Goal: Task Accomplishment & Management: Complete application form

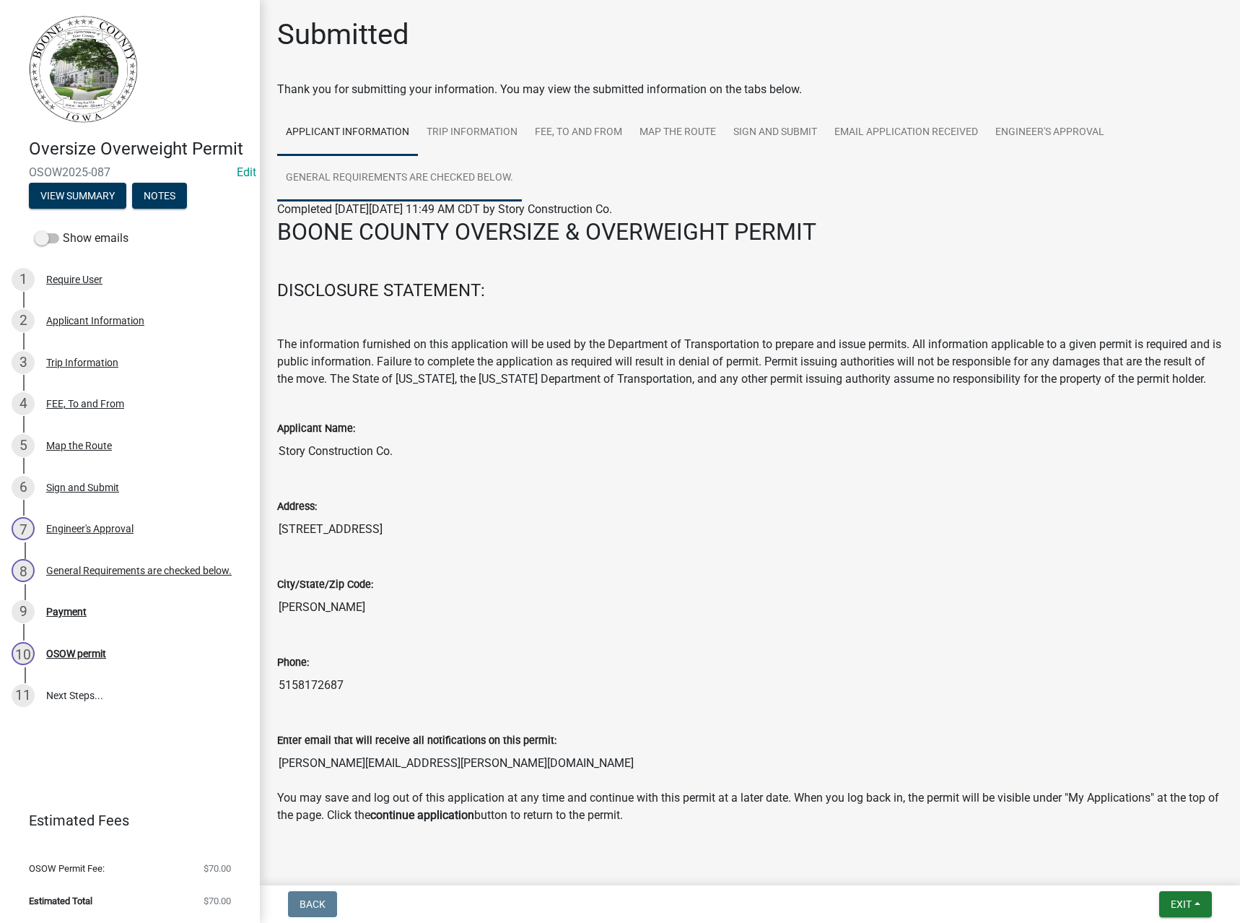
click at [424, 171] on link "General Requirements are checked below." at bounding box center [399, 178] width 245 height 46
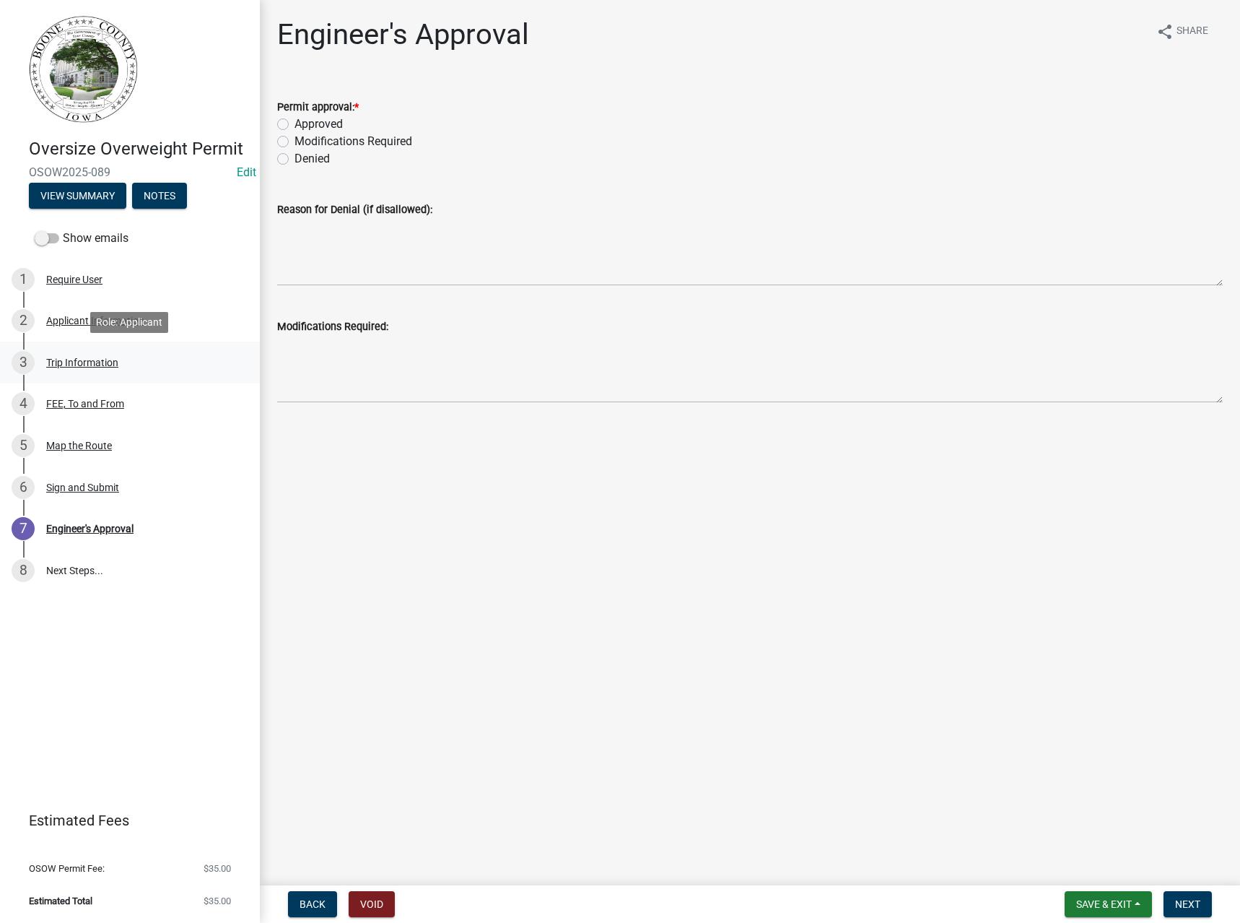
click at [71, 367] on div "Trip Information" at bounding box center [82, 362] width 72 height 10
click at [313, 118] on label "Approved" at bounding box center [319, 123] width 48 height 17
click at [304, 118] on input "Approved" at bounding box center [299, 119] width 9 height 9
radio input "true"
click at [1198, 901] on span "Next" at bounding box center [1187, 904] width 25 height 12
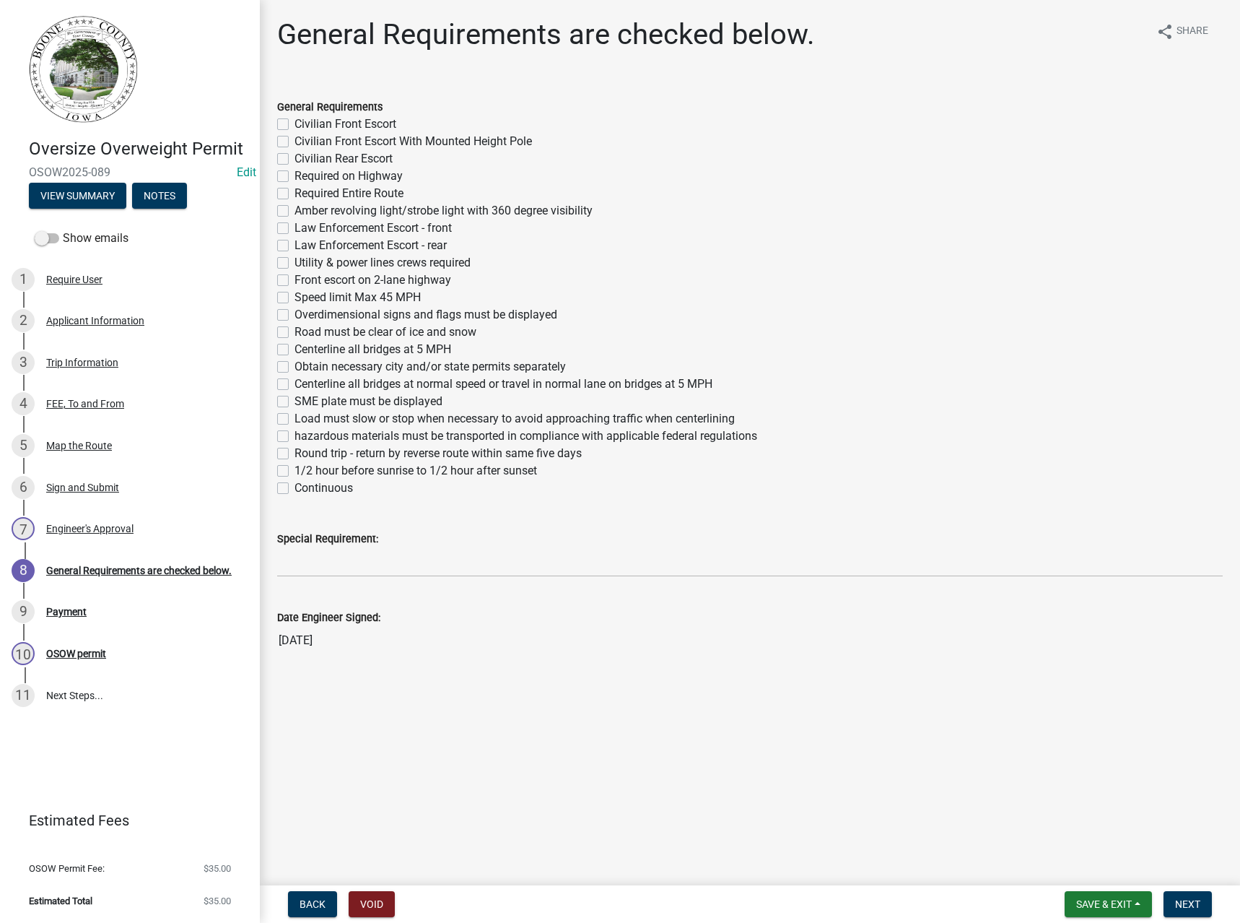
click at [314, 188] on label "Required Entire Route" at bounding box center [349, 193] width 109 height 17
click at [304, 188] on input "Required Entire Route" at bounding box center [299, 189] width 9 height 9
checkbox input "true"
checkbox input "false"
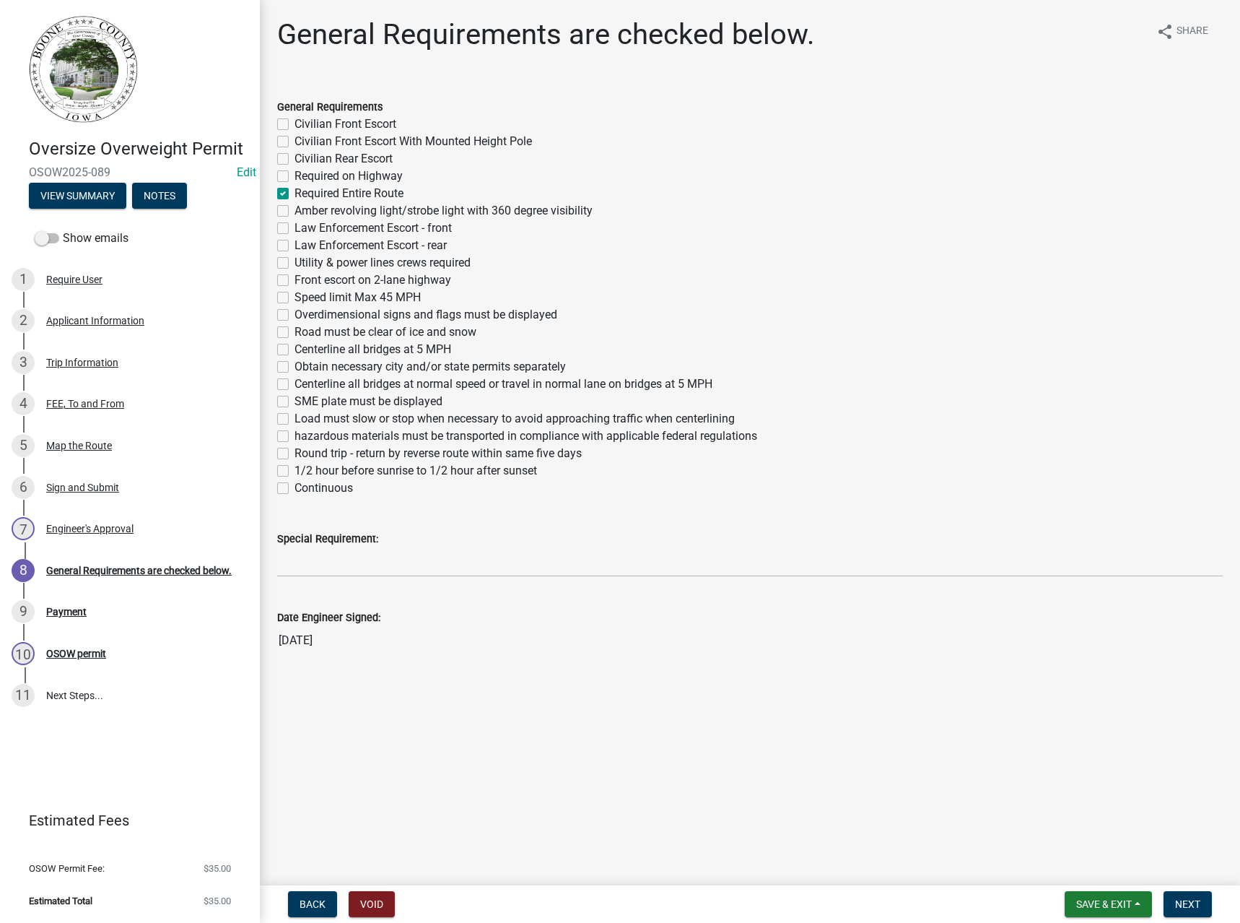
checkbox input "false"
checkbox input "true"
checkbox input "false"
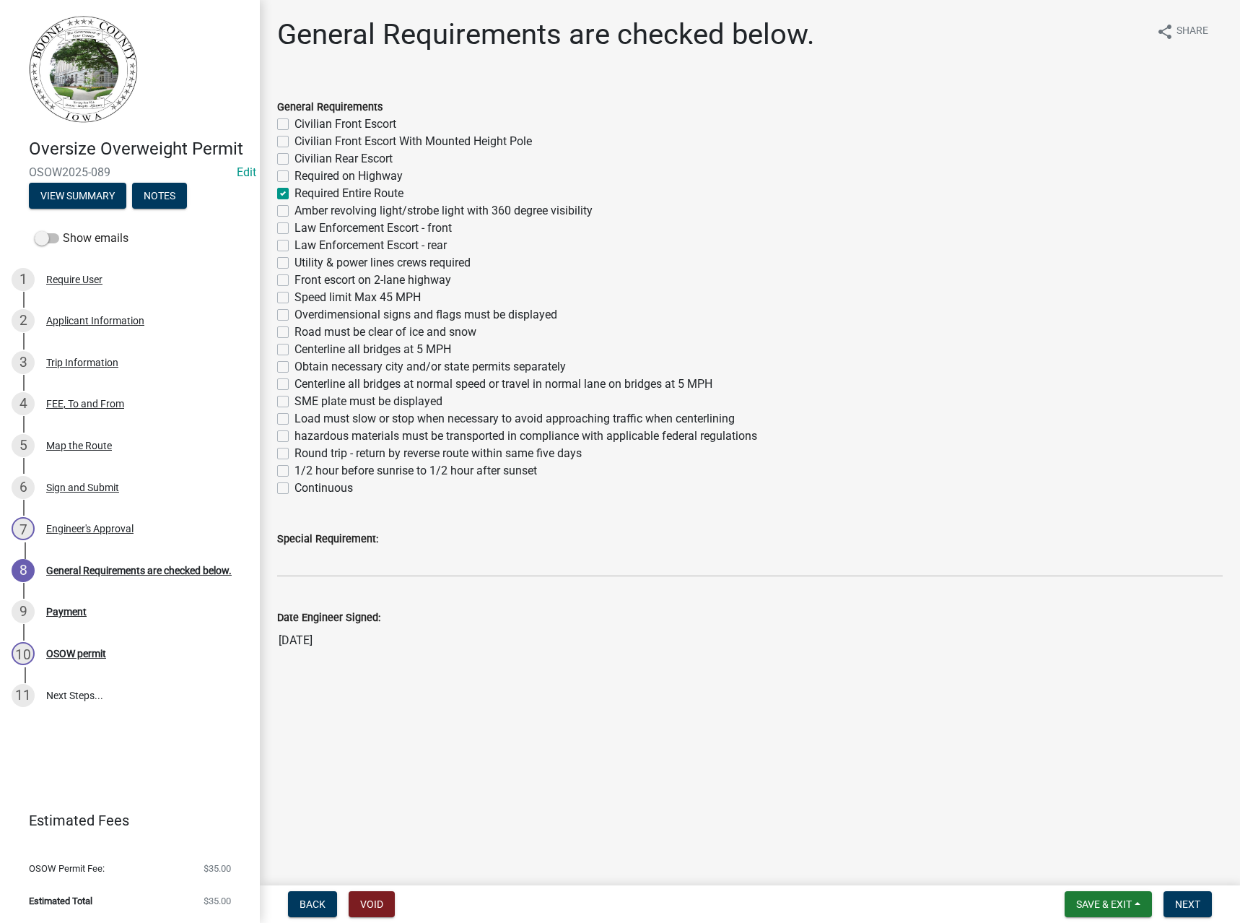
checkbox input "false"
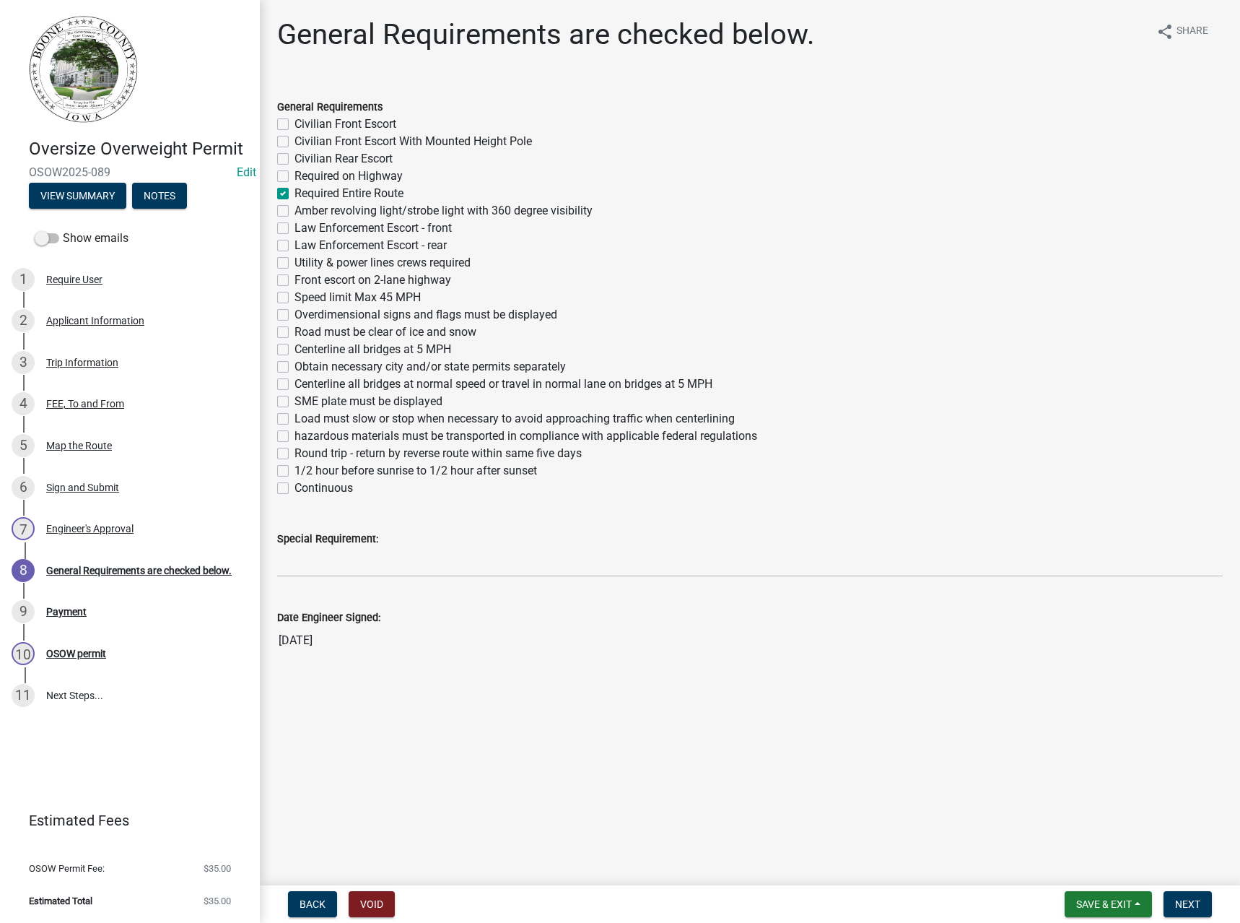
checkbox input "false"
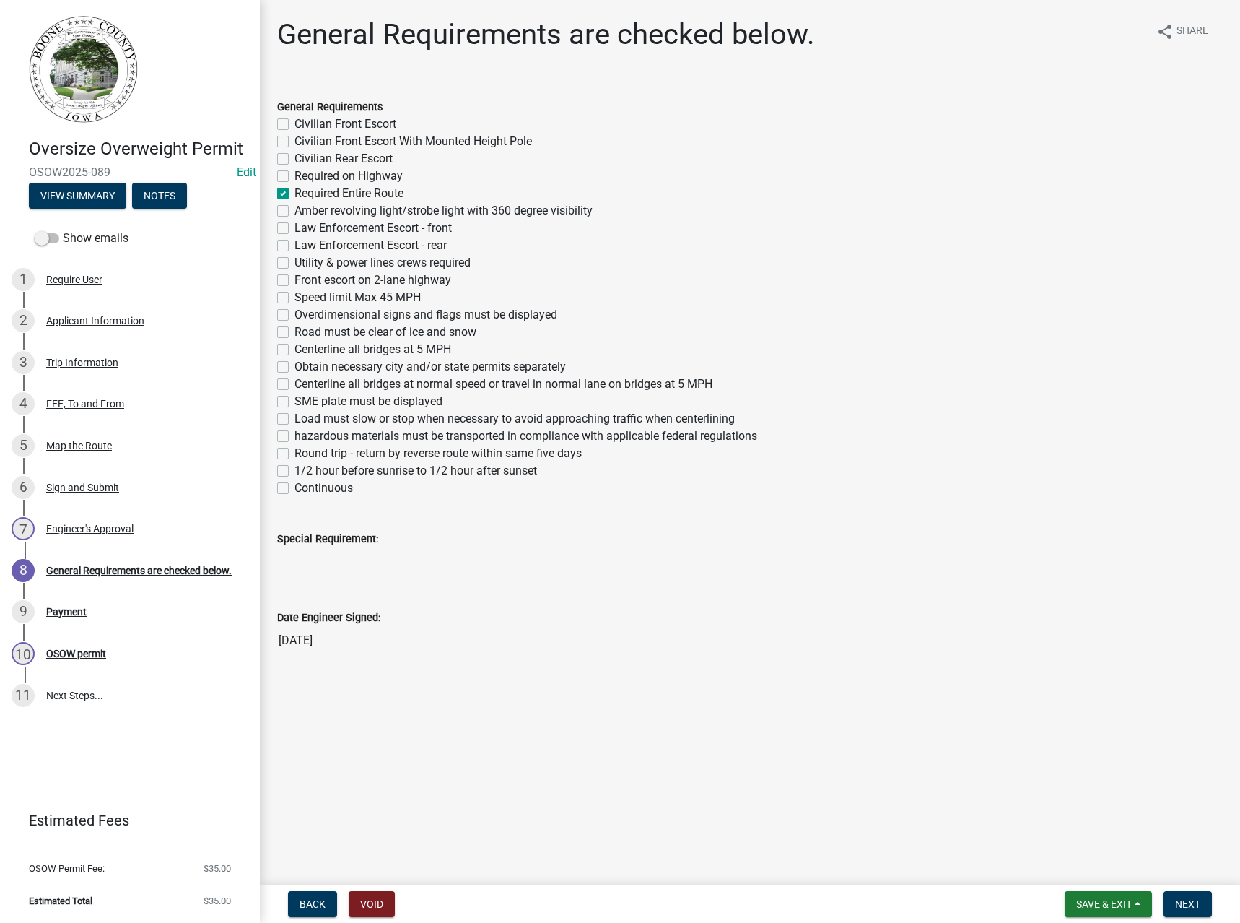
checkbox input "false"
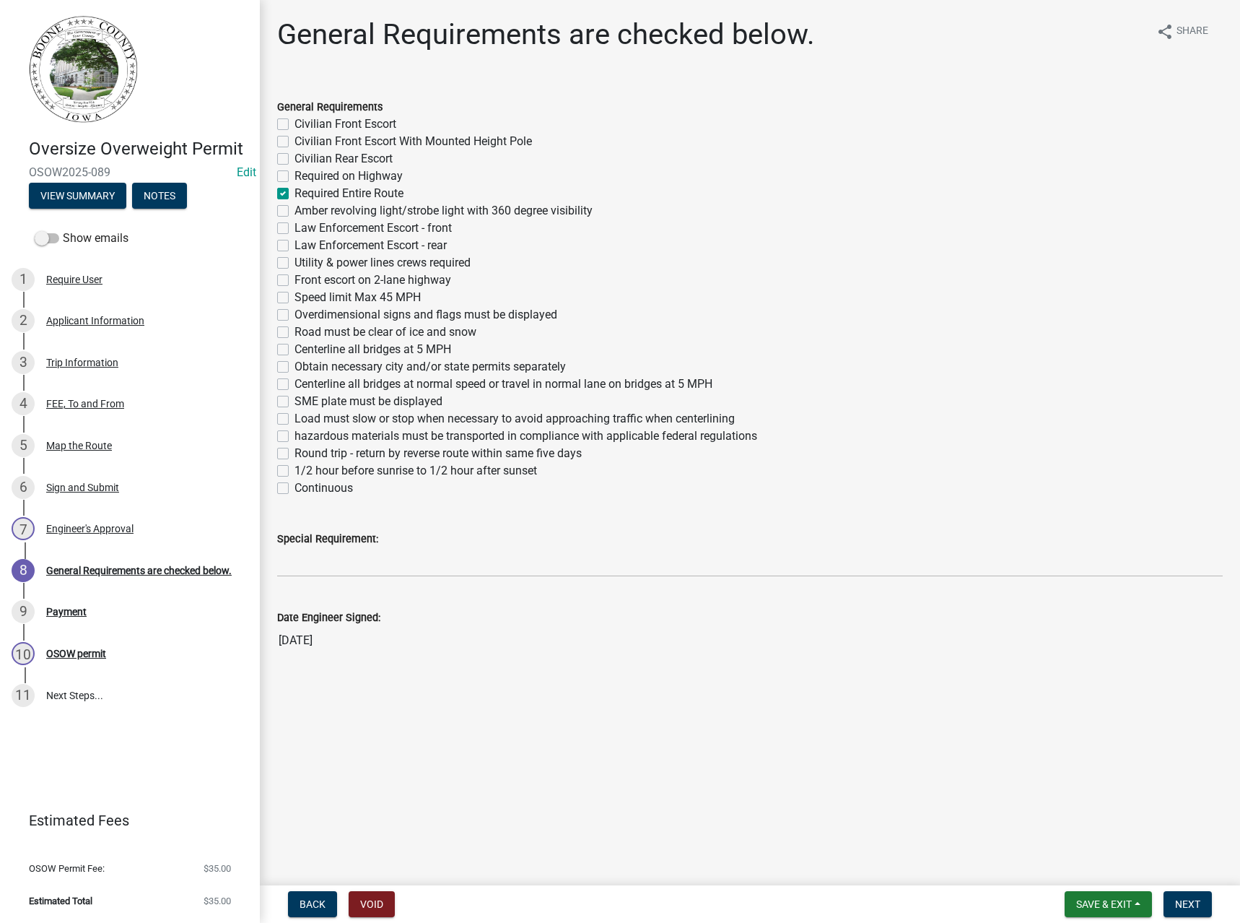
click at [323, 315] on label "Overdimensional signs and flags must be displayed" at bounding box center [426, 314] width 263 height 17
click at [304, 315] on input "Overdimensional signs and flags must be displayed" at bounding box center [299, 310] width 9 height 9
checkbox input "true"
checkbox input "false"
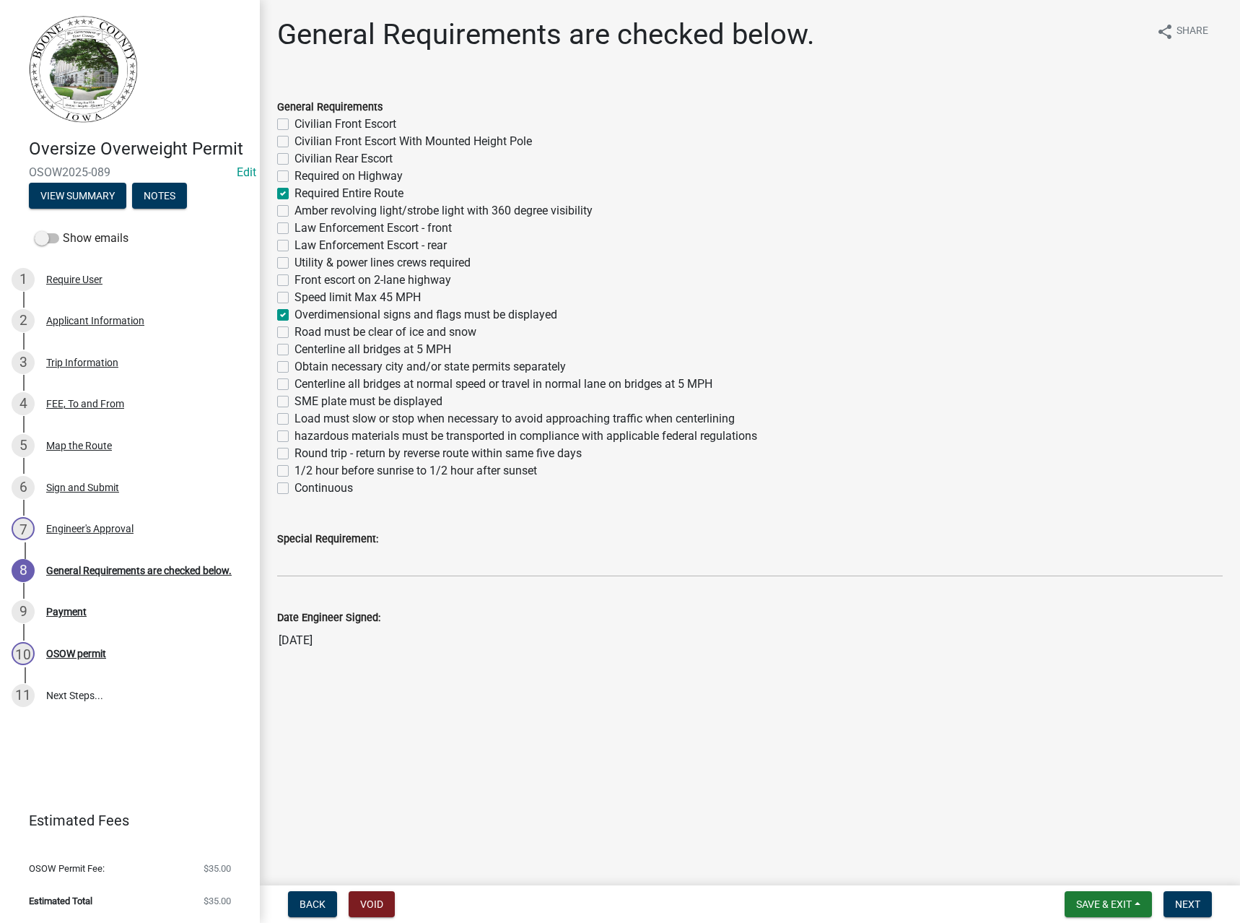
checkbox input "false"
checkbox input "true"
checkbox input "false"
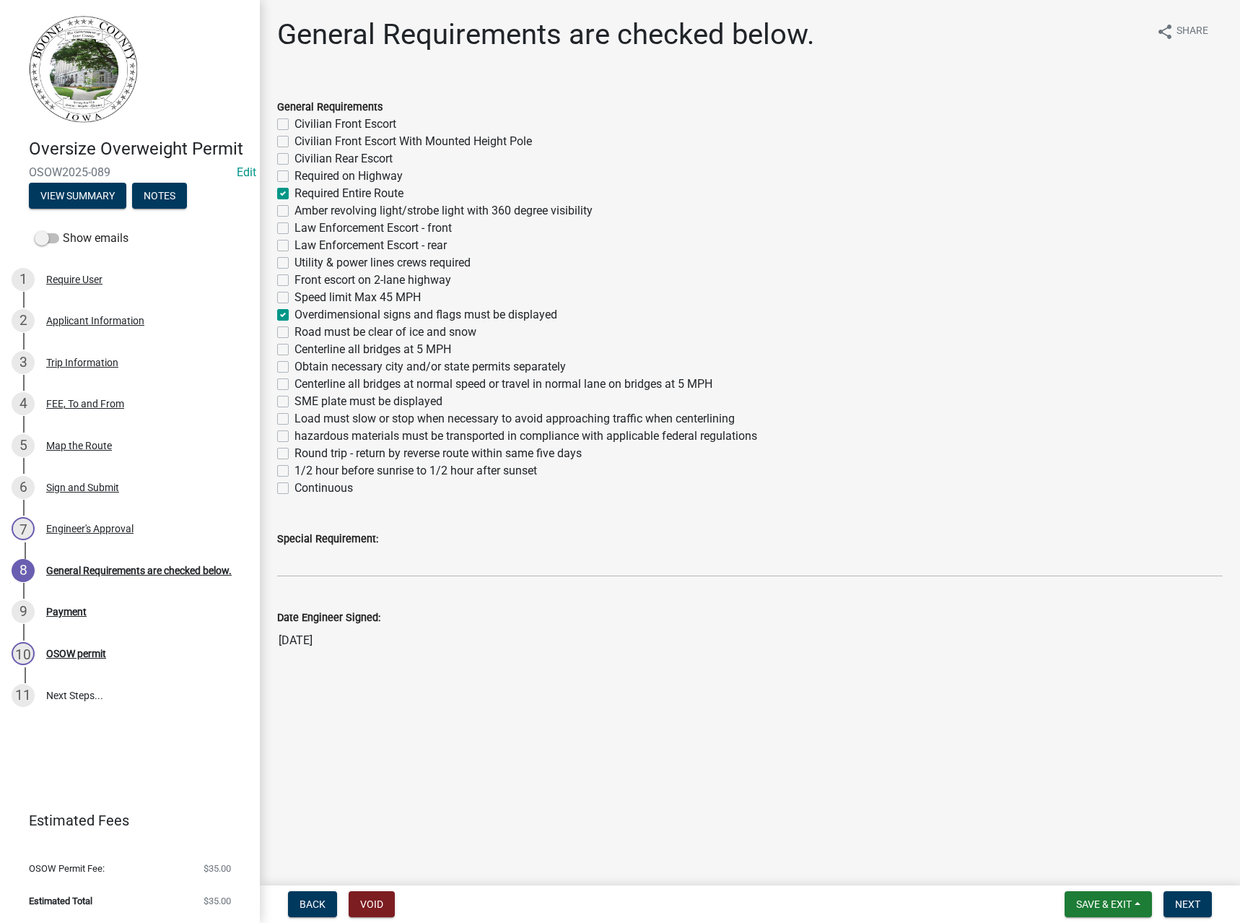
checkbox input "false"
checkbox input "true"
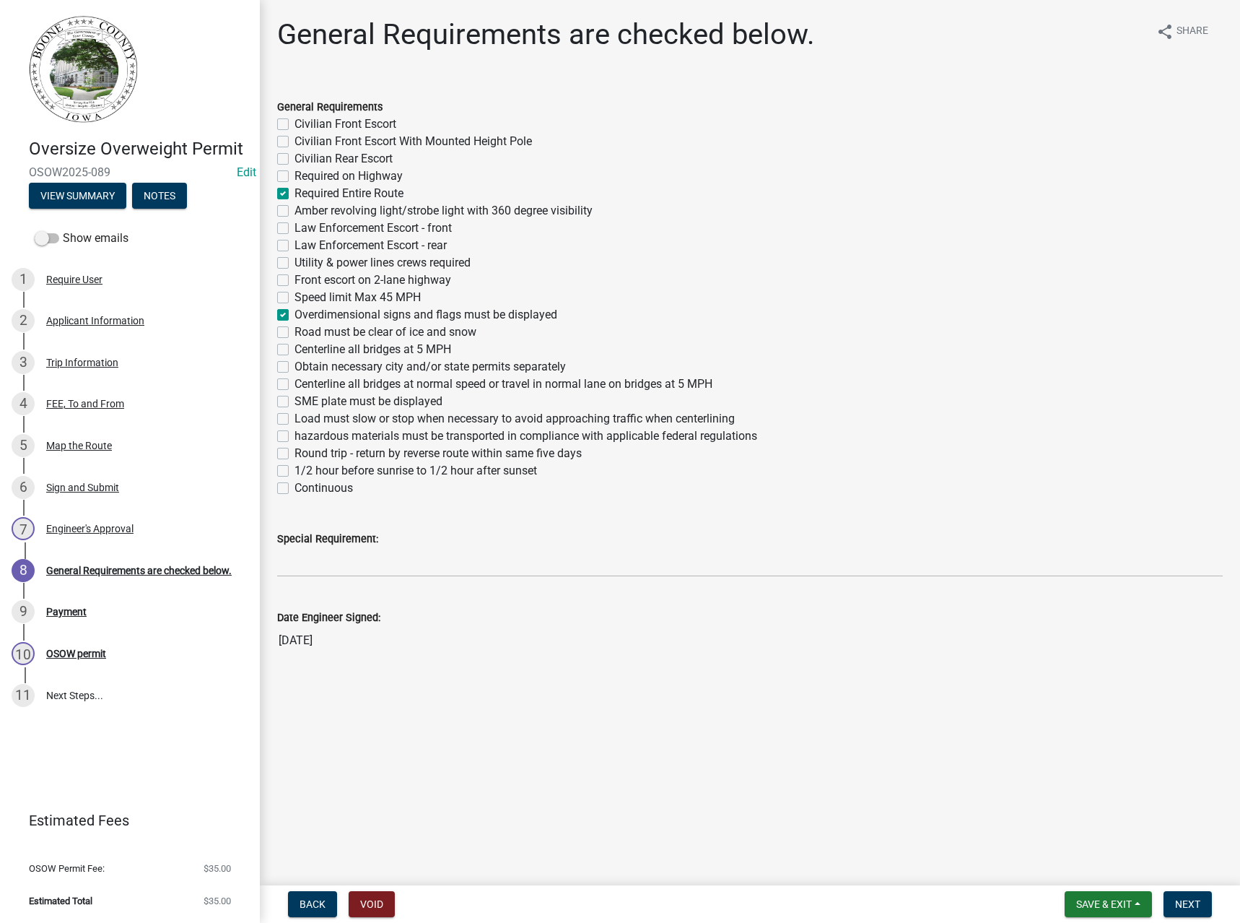
checkbox input "false"
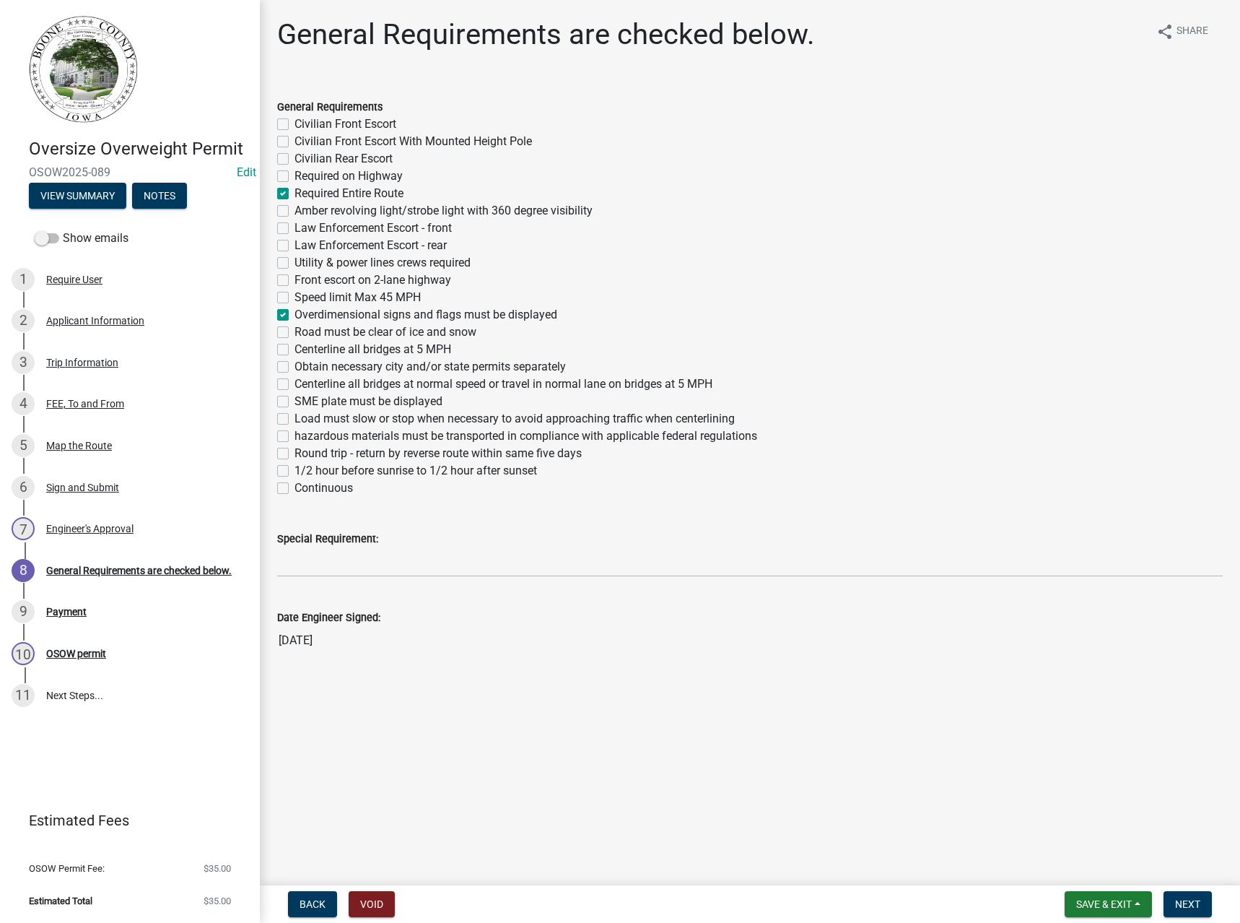
checkbox input "false"
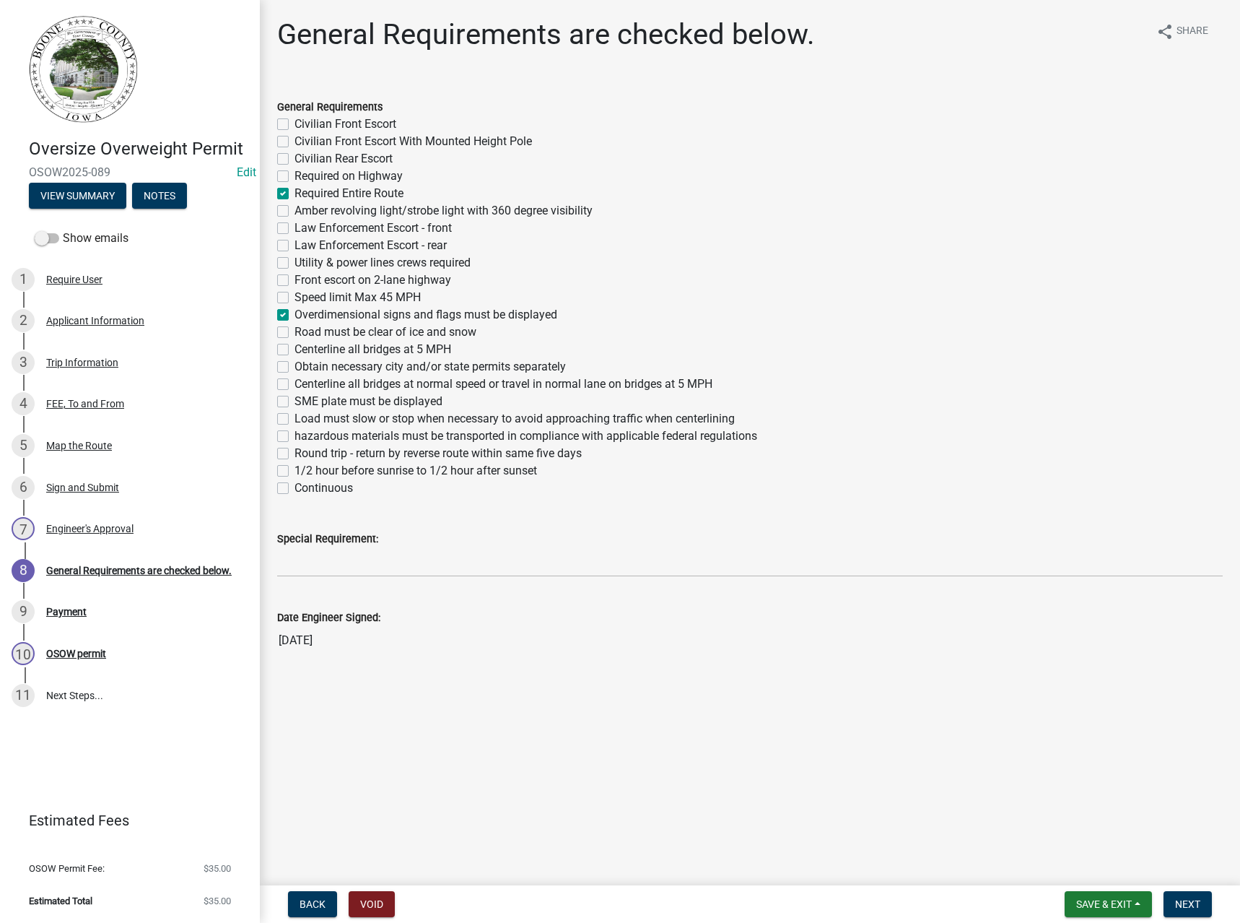
click at [317, 349] on label "Centerline all bridges at 5 MPH" at bounding box center [373, 349] width 157 height 17
click at [304, 349] on input "Centerline all bridges at 5 MPH" at bounding box center [299, 345] width 9 height 9
checkbox input "true"
checkbox input "false"
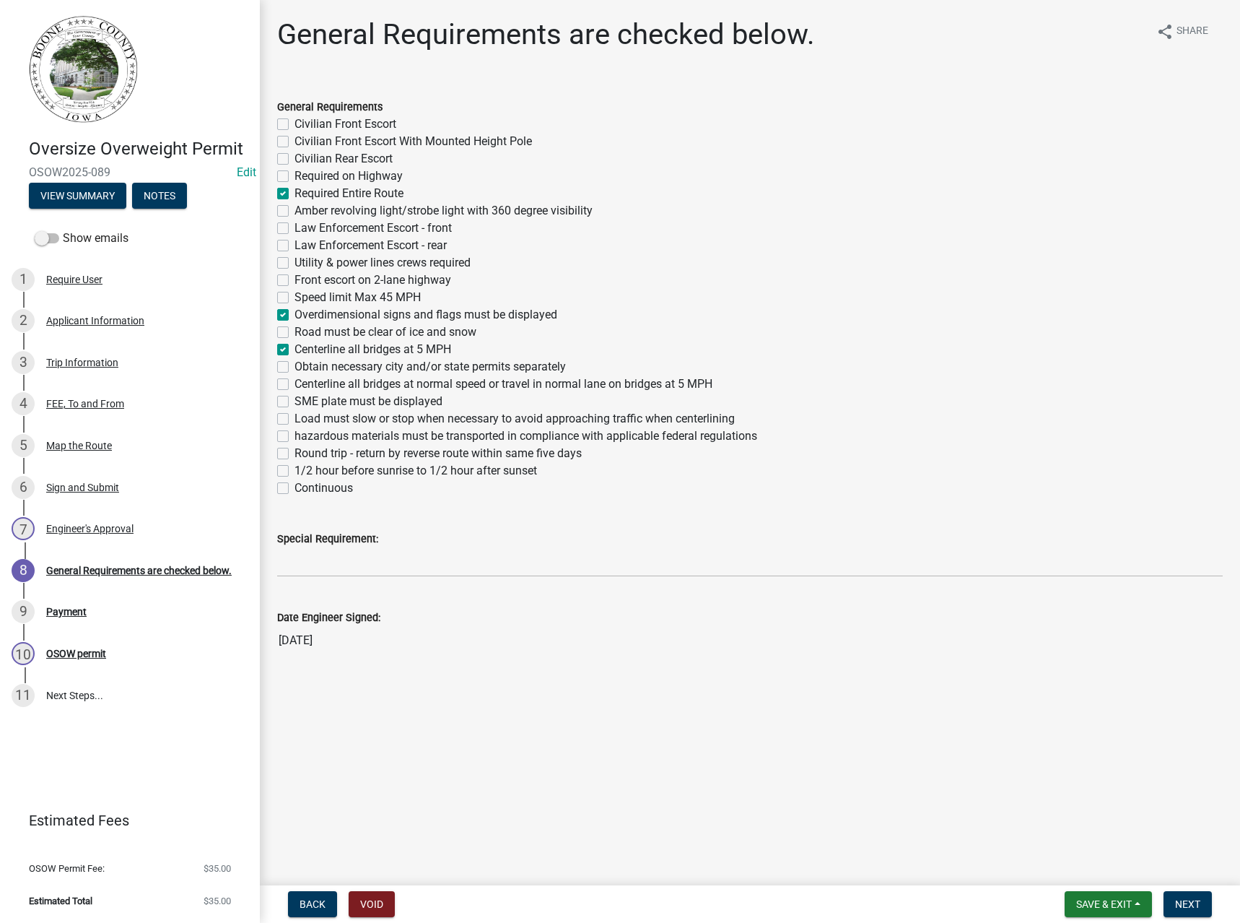
checkbox input "false"
checkbox input "true"
checkbox input "false"
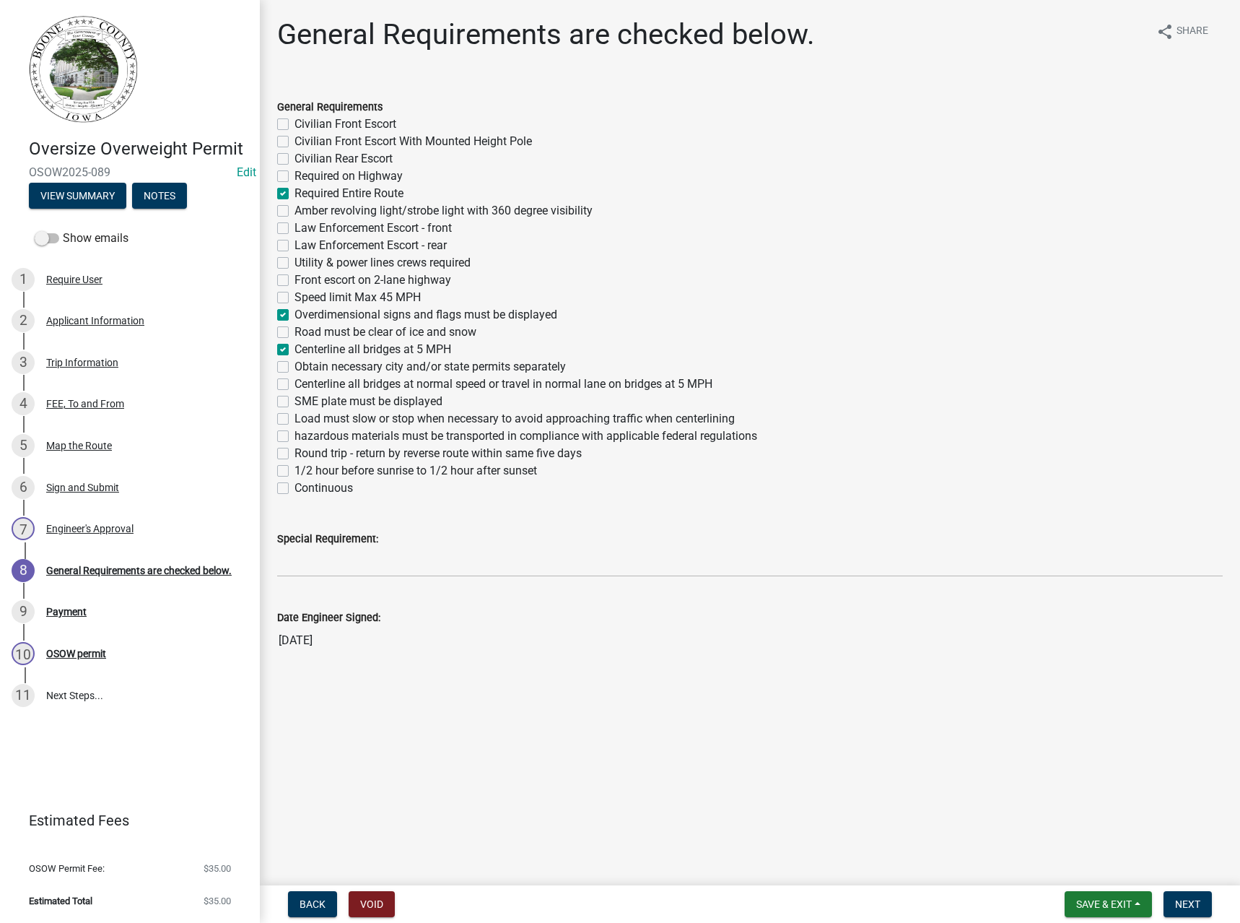
checkbox input "false"
checkbox input "true"
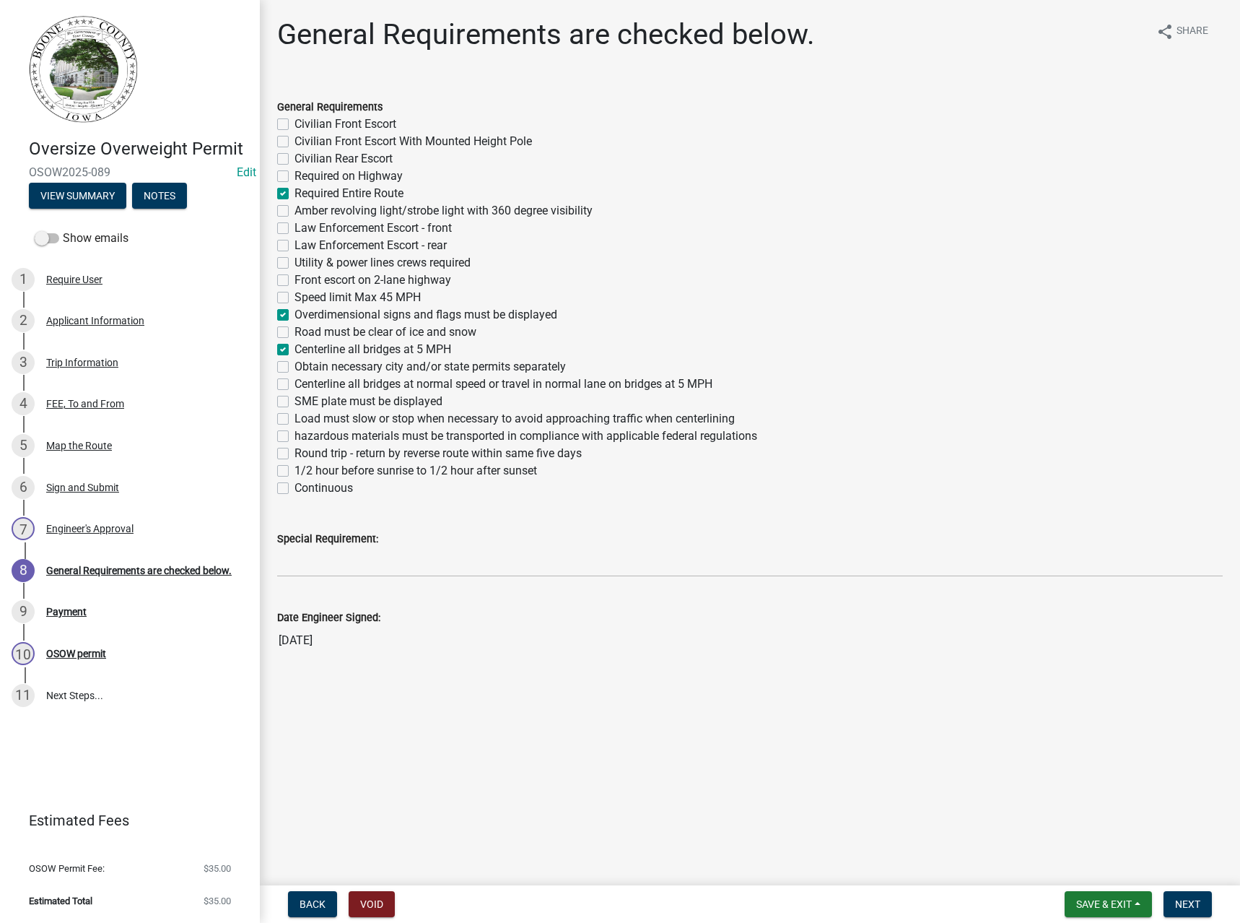
checkbox input "false"
checkbox input "true"
checkbox input "false"
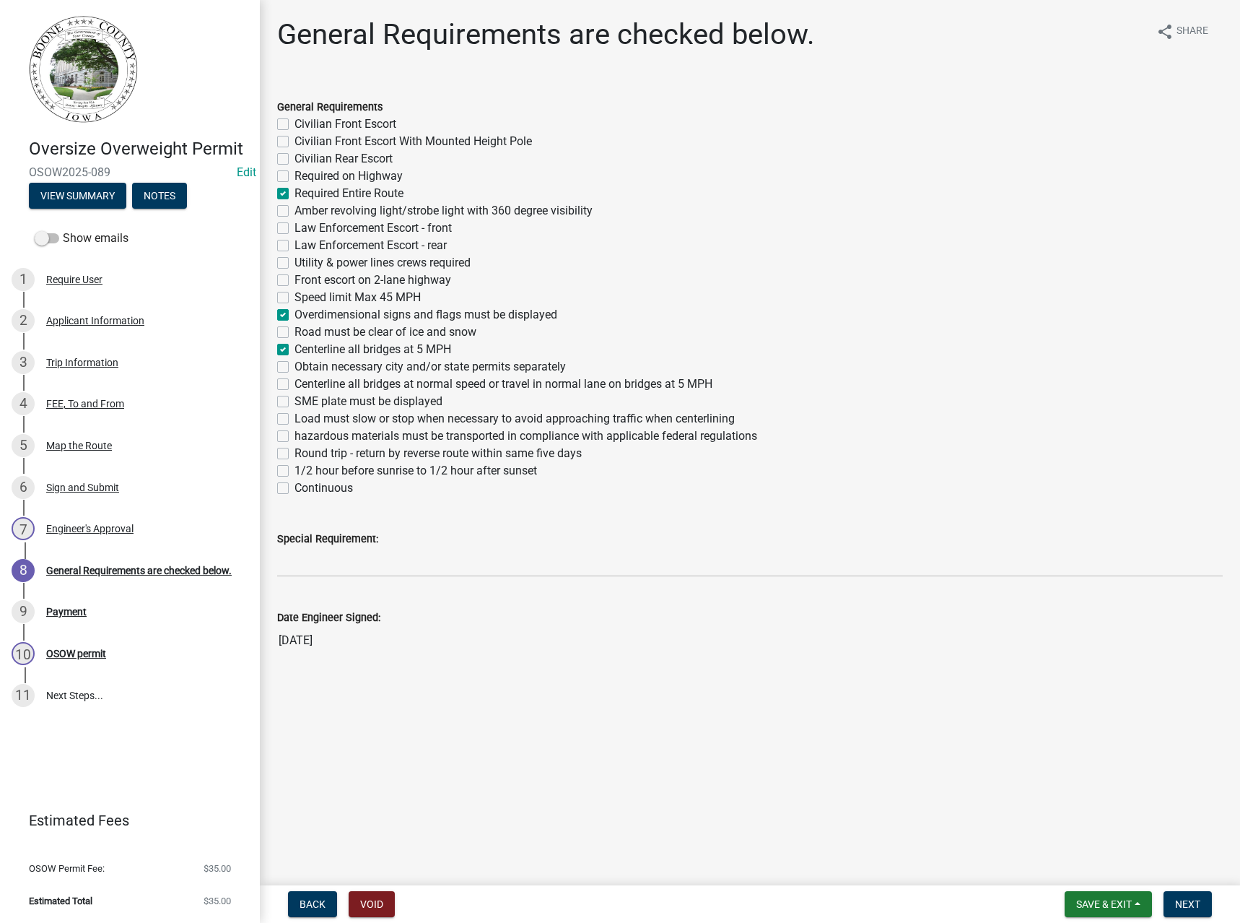
checkbox input "false"
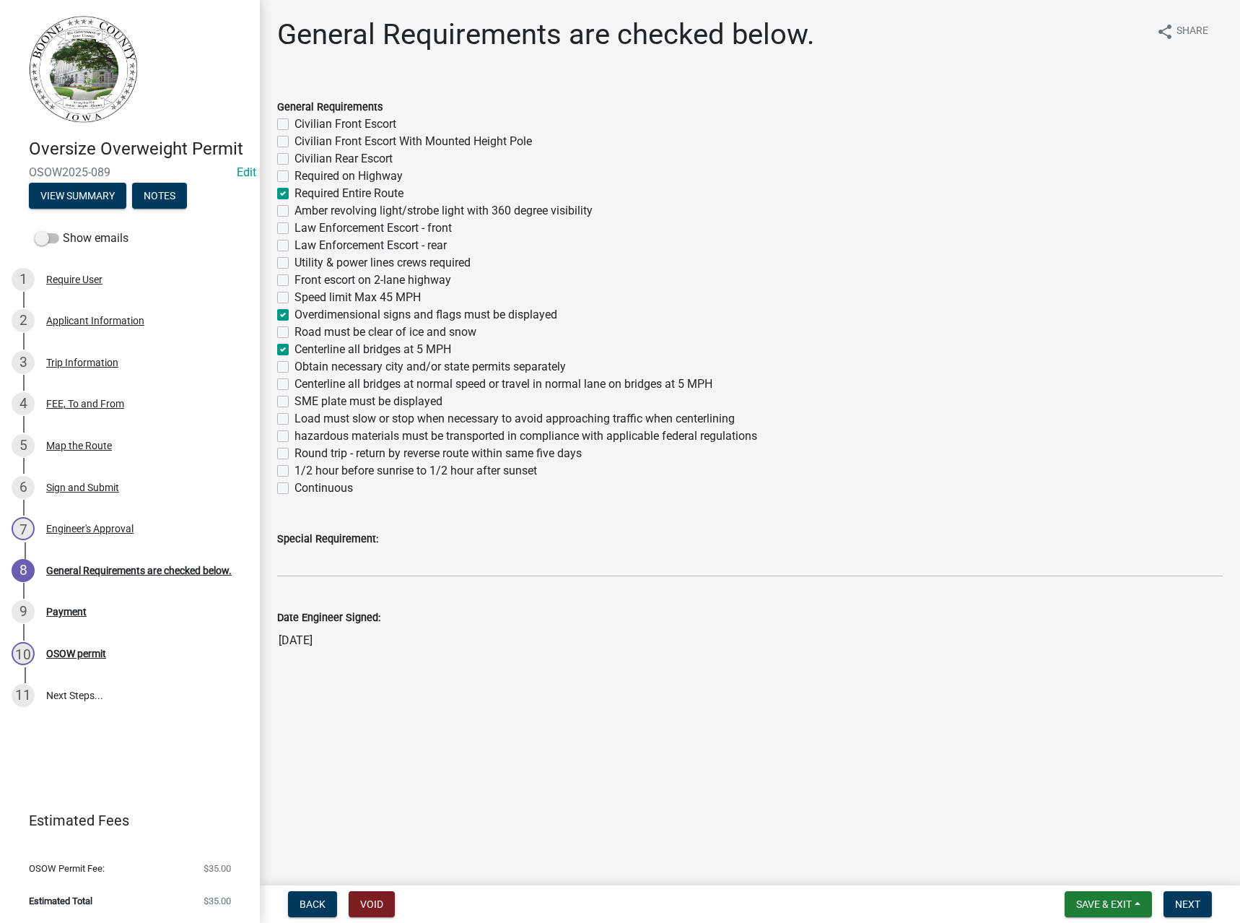
click at [310, 367] on label "Obtain necessary city and/or state permits separately" at bounding box center [430, 366] width 271 height 17
click at [304, 367] on input "Obtain necessary city and/or state permits separately" at bounding box center [299, 362] width 9 height 9
checkbox input "true"
checkbox input "false"
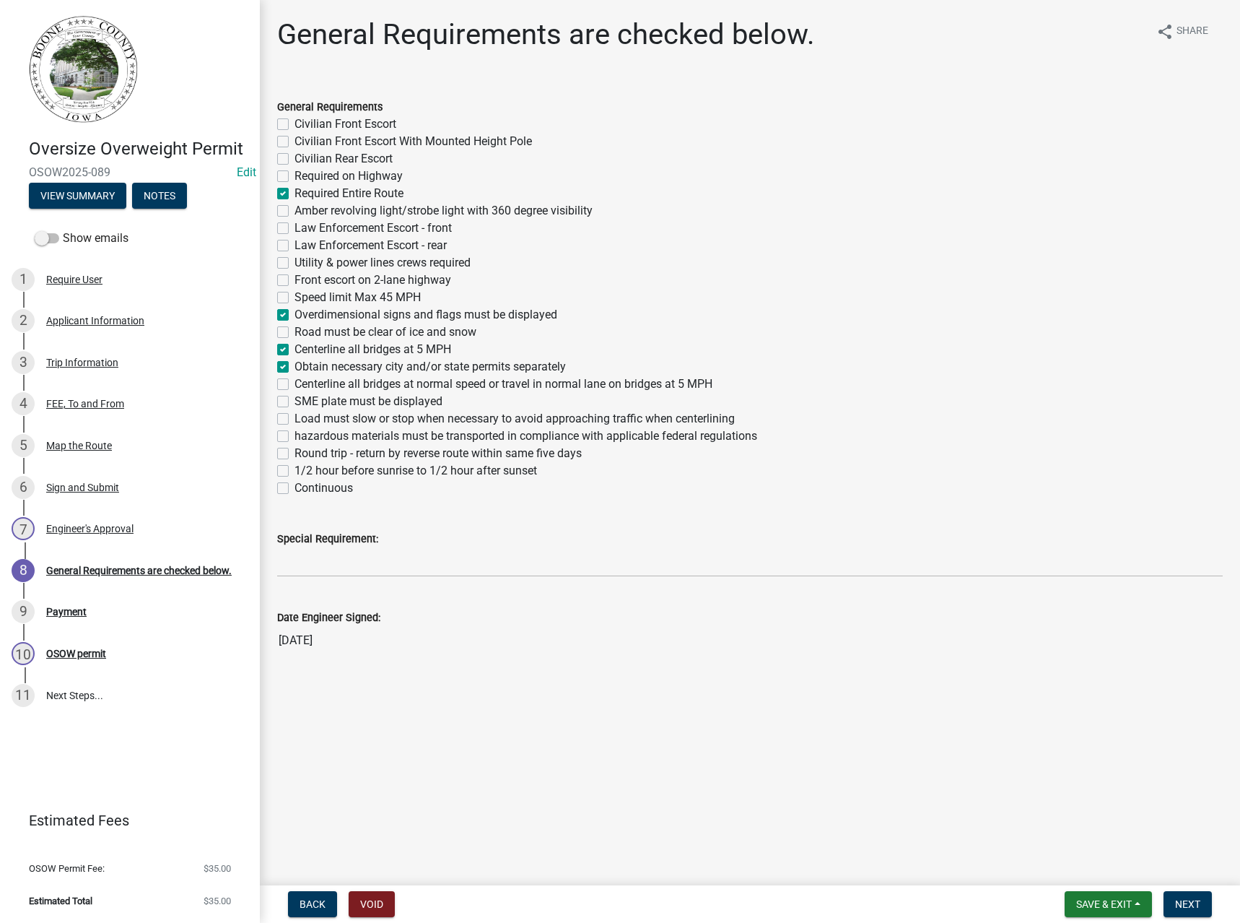
checkbox input "false"
checkbox input "true"
checkbox input "false"
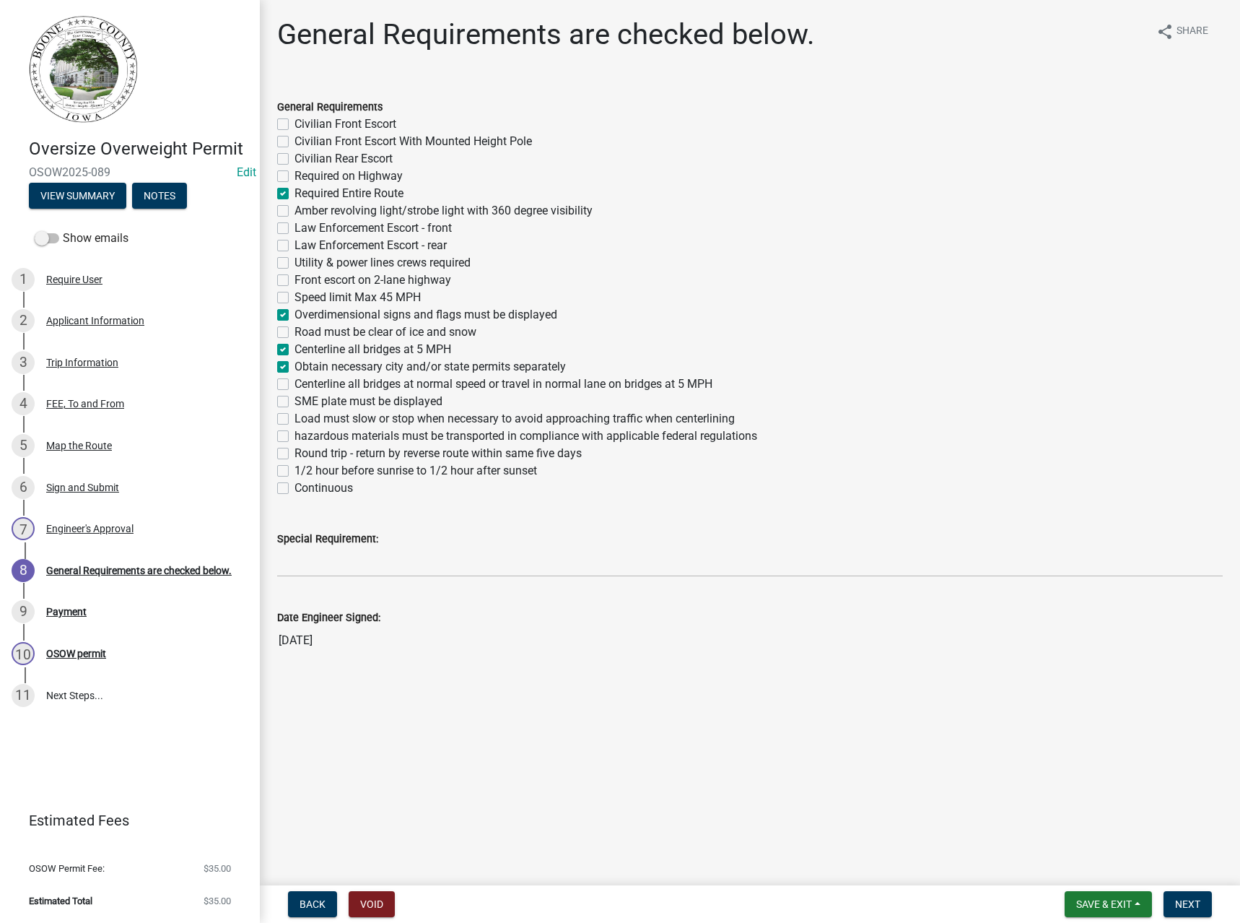
checkbox input "false"
checkbox input "true"
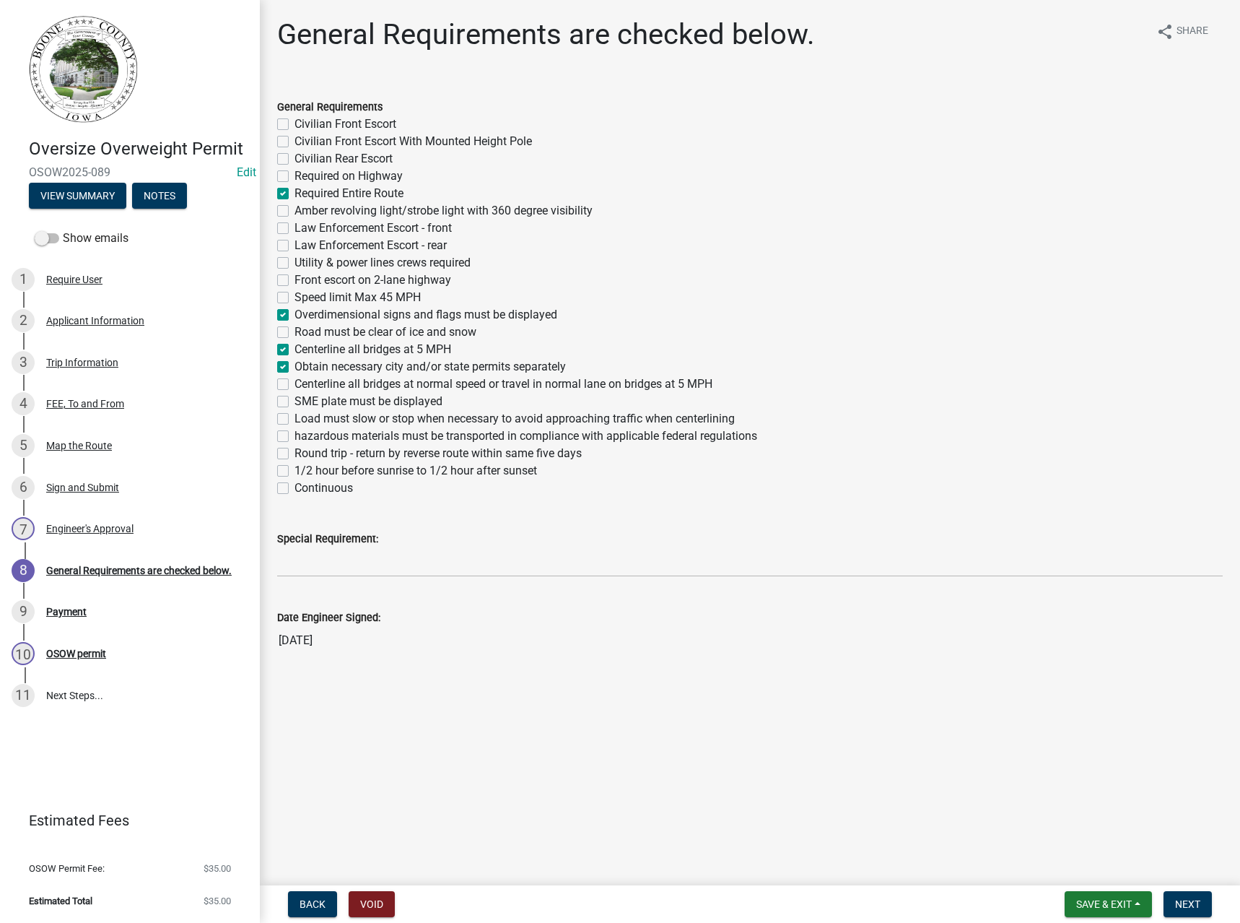
checkbox input "false"
checkbox input "true"
checkbox input "false"
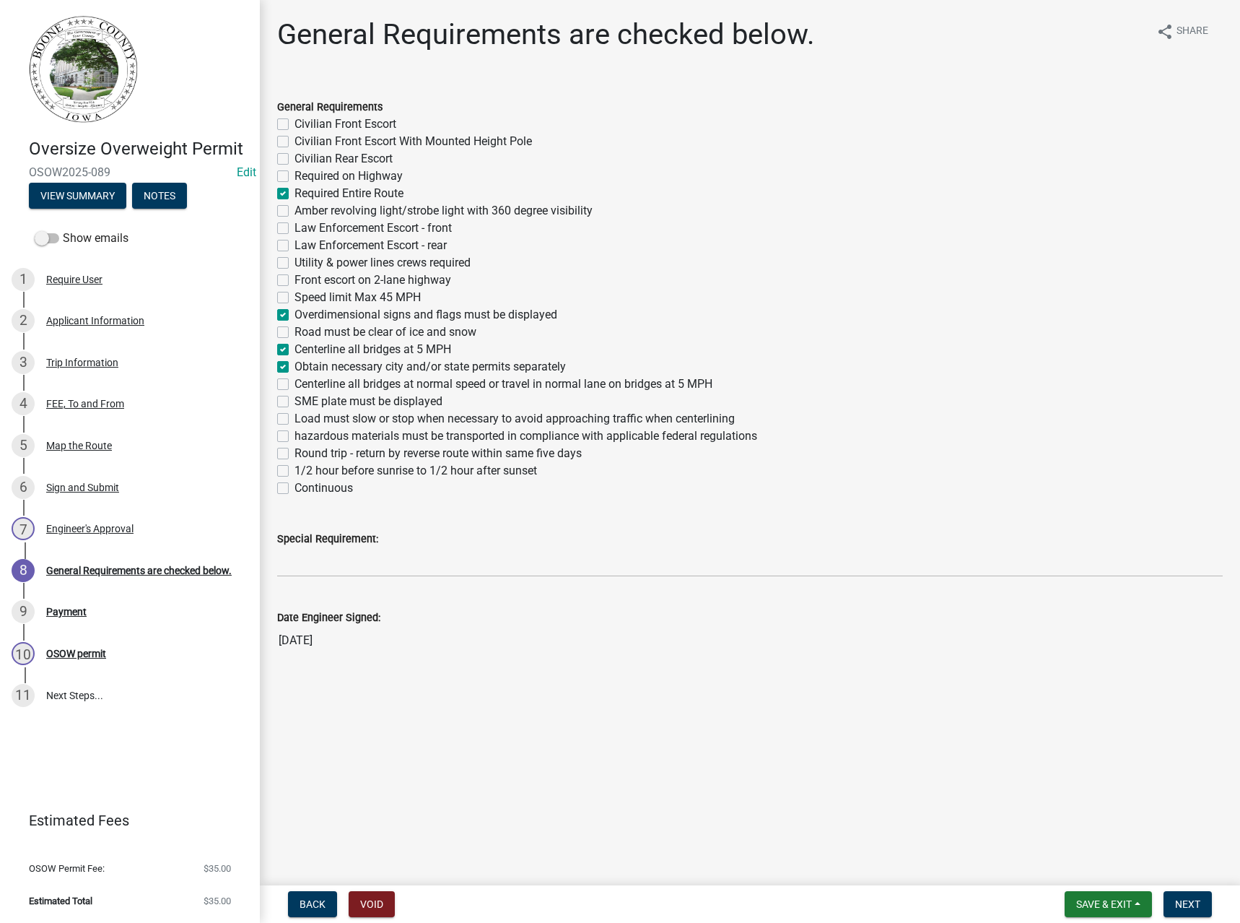
checkbox input "false"
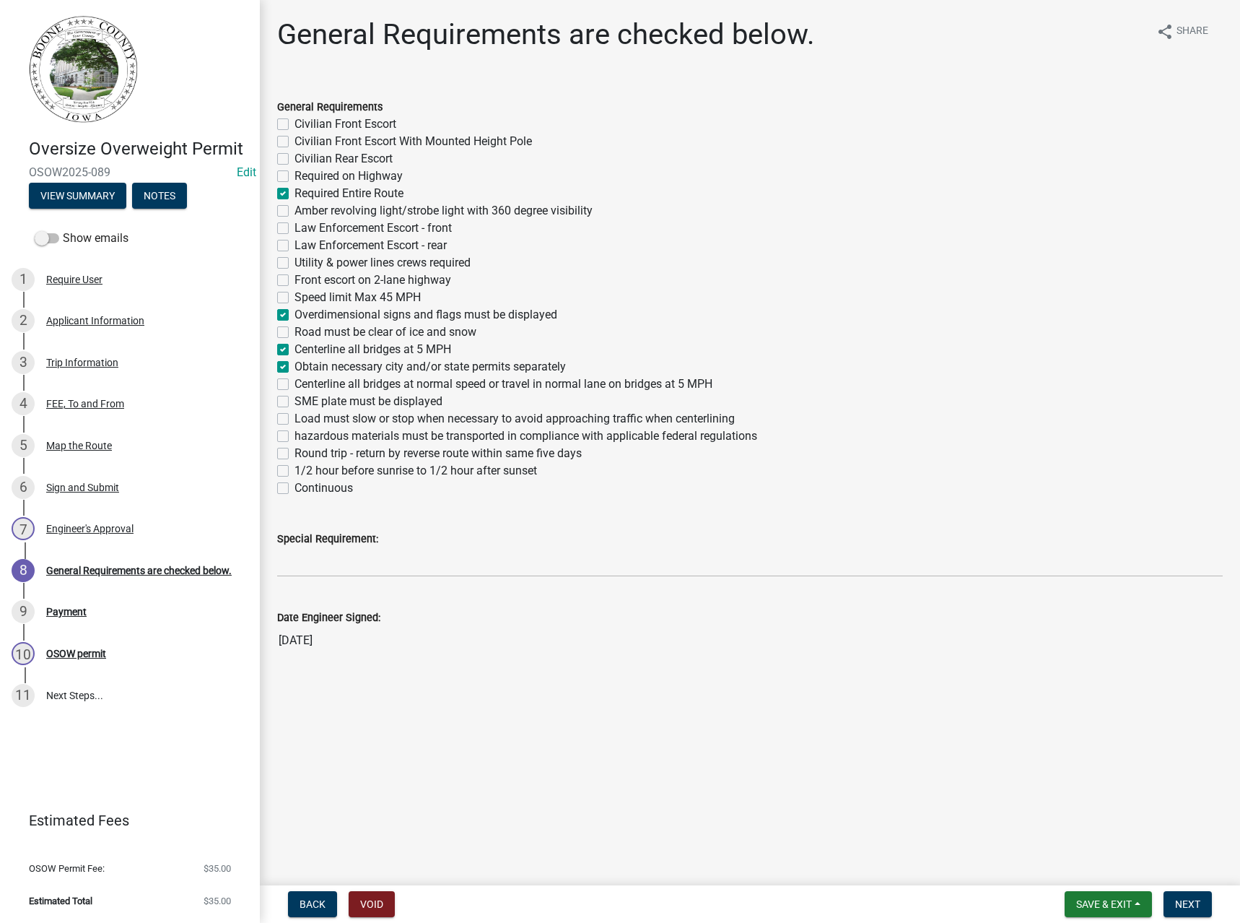
click at [306, 414] on label "Load must slow or stop when necessary to avoid approaching traffic when centerl…" at bounding box center [515, 418] width 440 height 17
click at [304, 414] on input "Load must slow or stop when necessary to avoid approaching traffic when centerl…" at bounding box center [299, 414] width 9 height 9
checkbox input "true"
checkbox input "false"
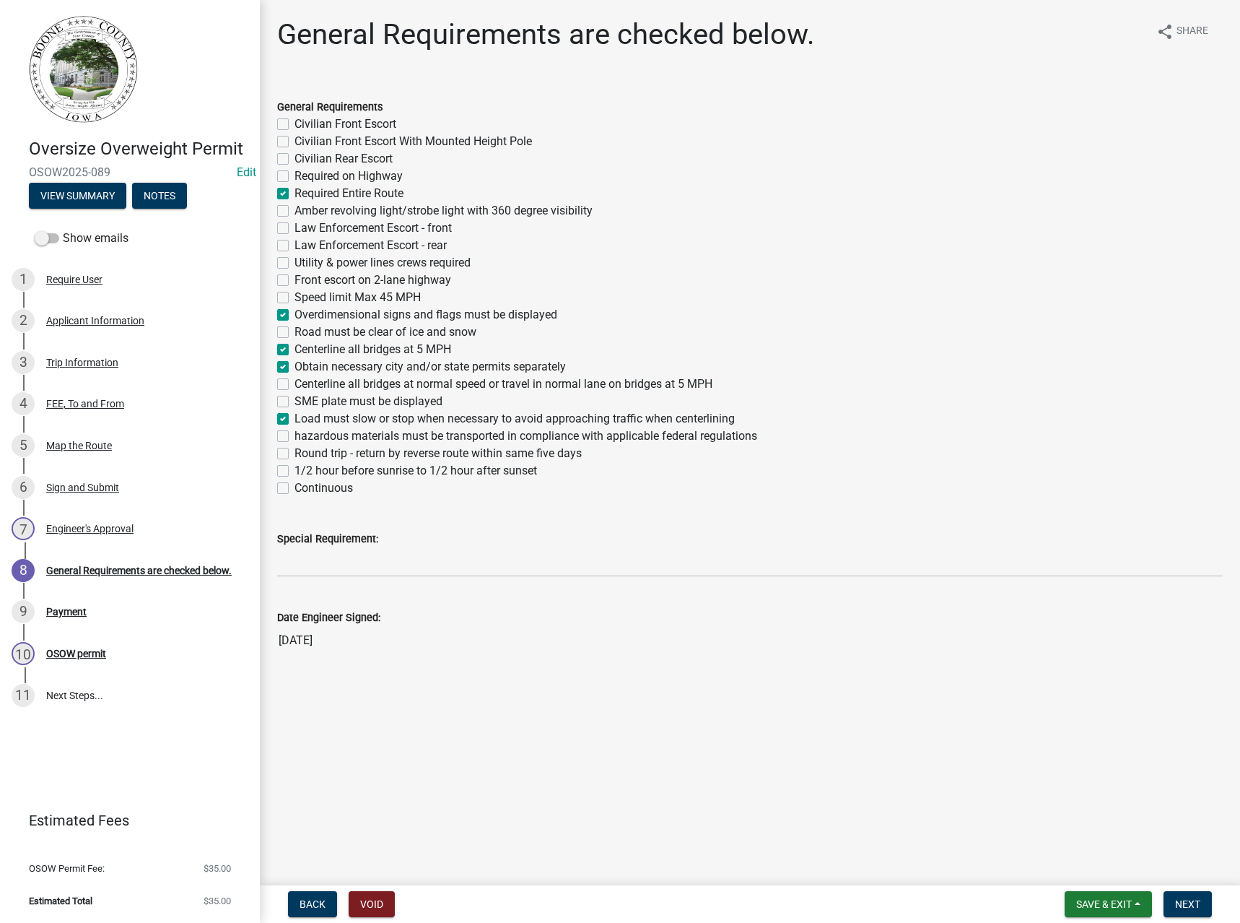
checkbox input "false"
checkbox input "true"
checkbox input "false"
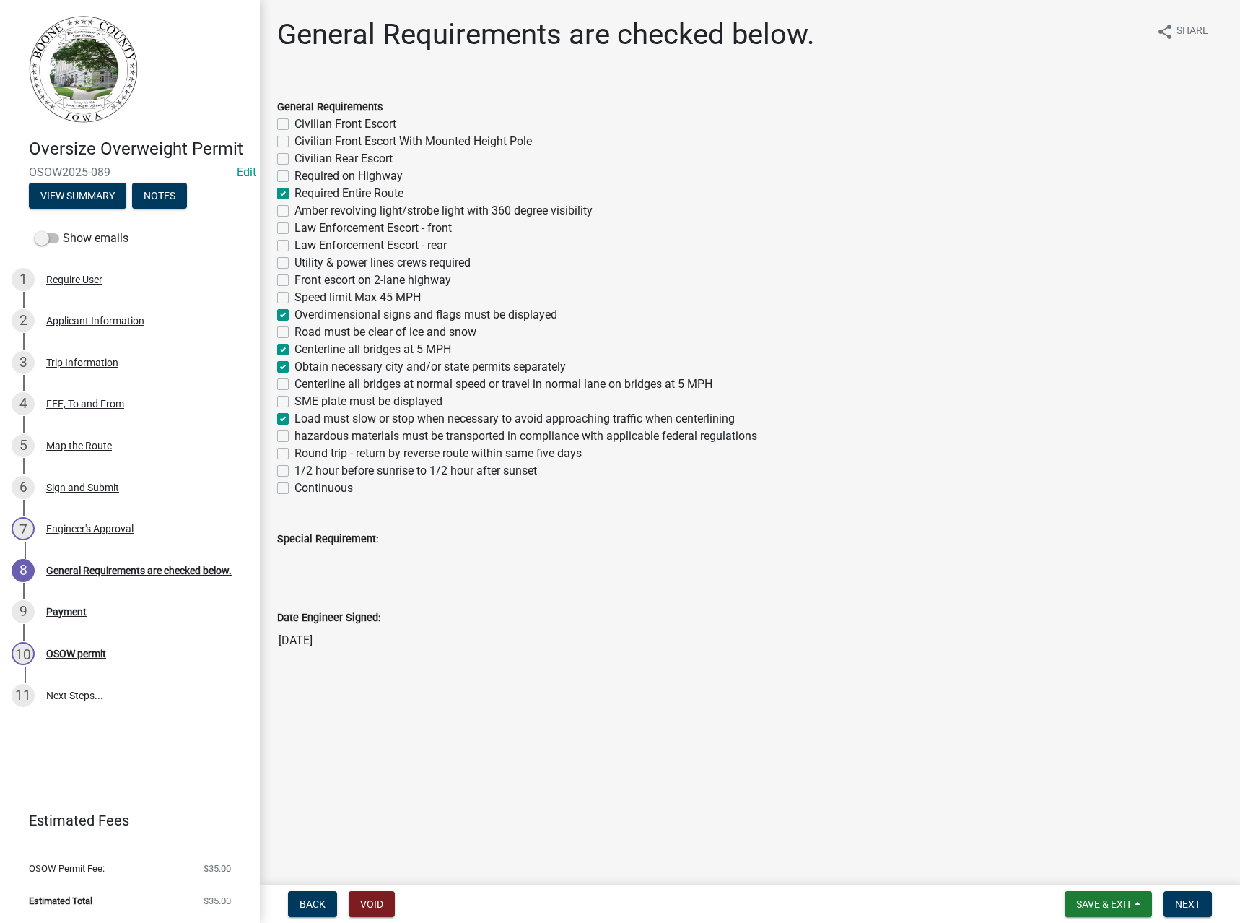
checkbox input "false"
checkbox input "true"
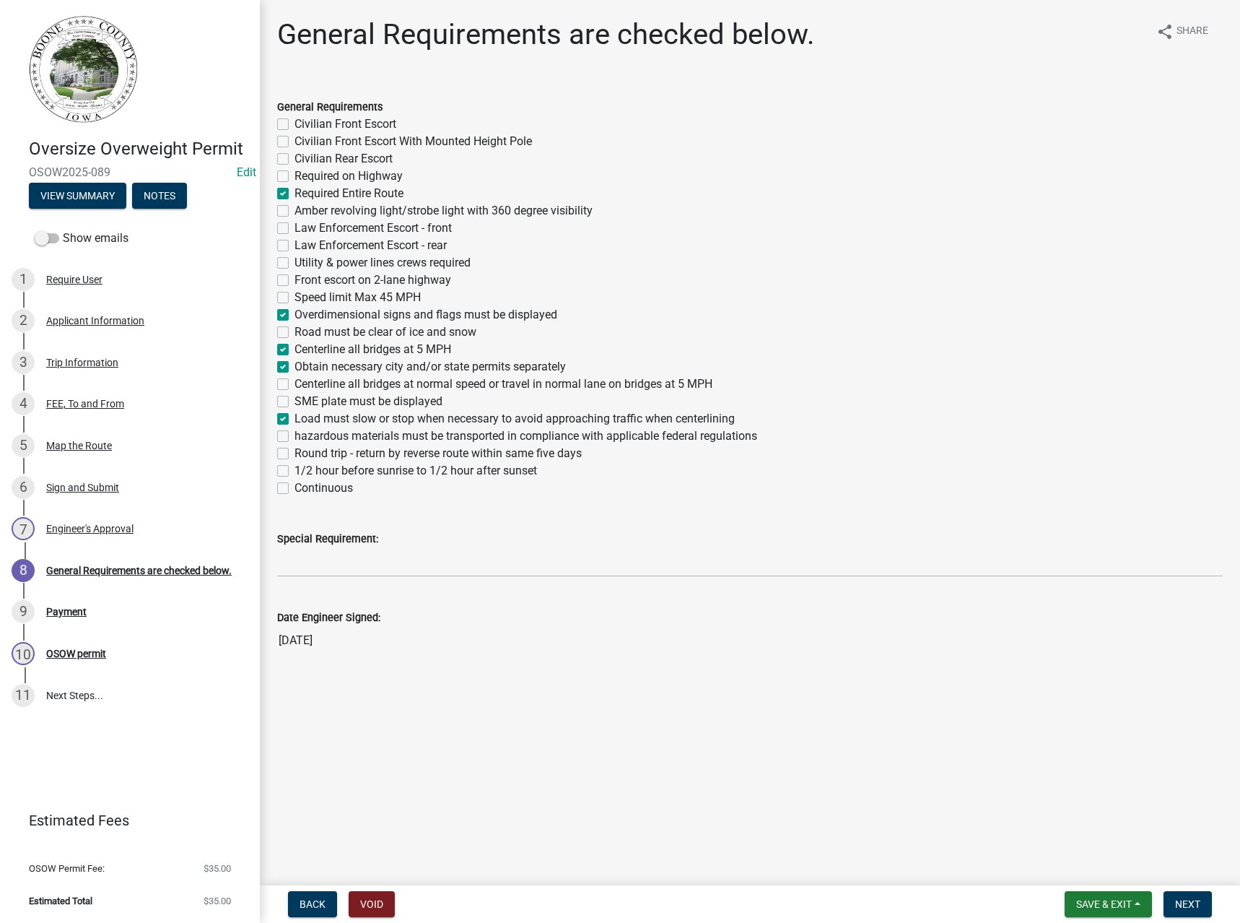
checkbox input "false"
checkbox input "true"
checkbox input "false"
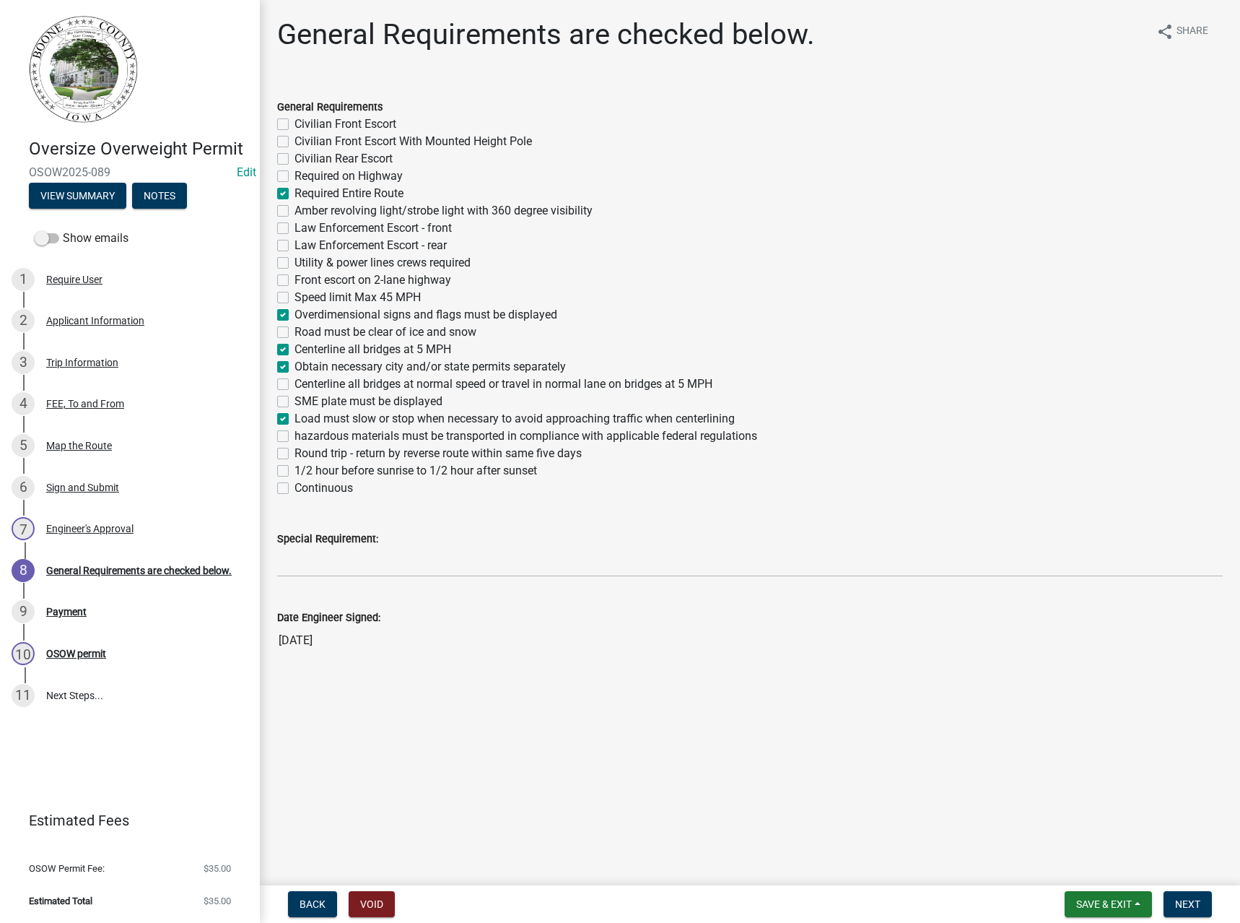
checkbox input "true"
checkbox input "false"
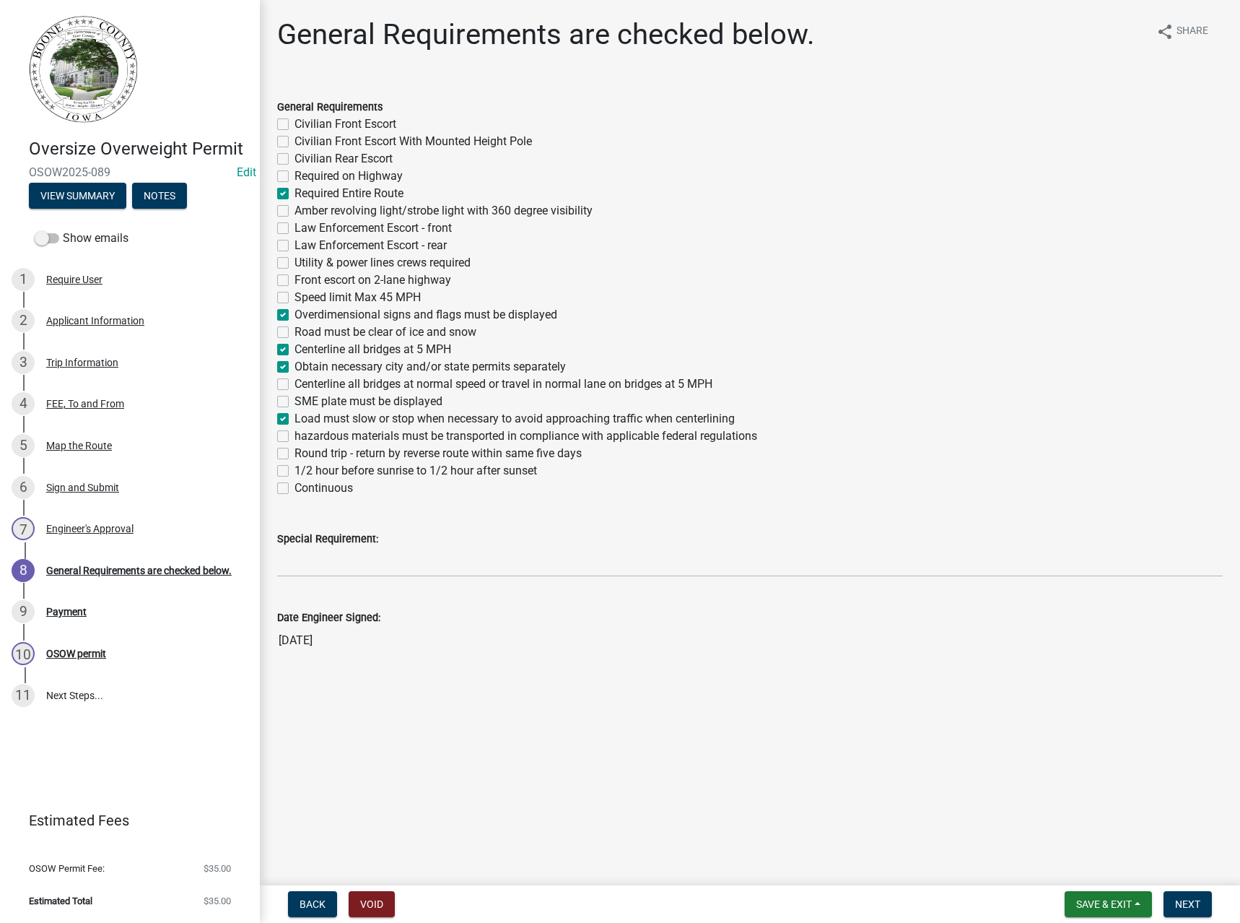
click at [310, 456] on label "Round trip - return by reverse route within same five days" at bounding box center [438, 453] width 287 height 17
click at [304, 454] on input "Round trip - return by reverse route within same five days" at bounding box center [299, 449] width 9 height 9
checkbox input "true"
checkbox input "false"
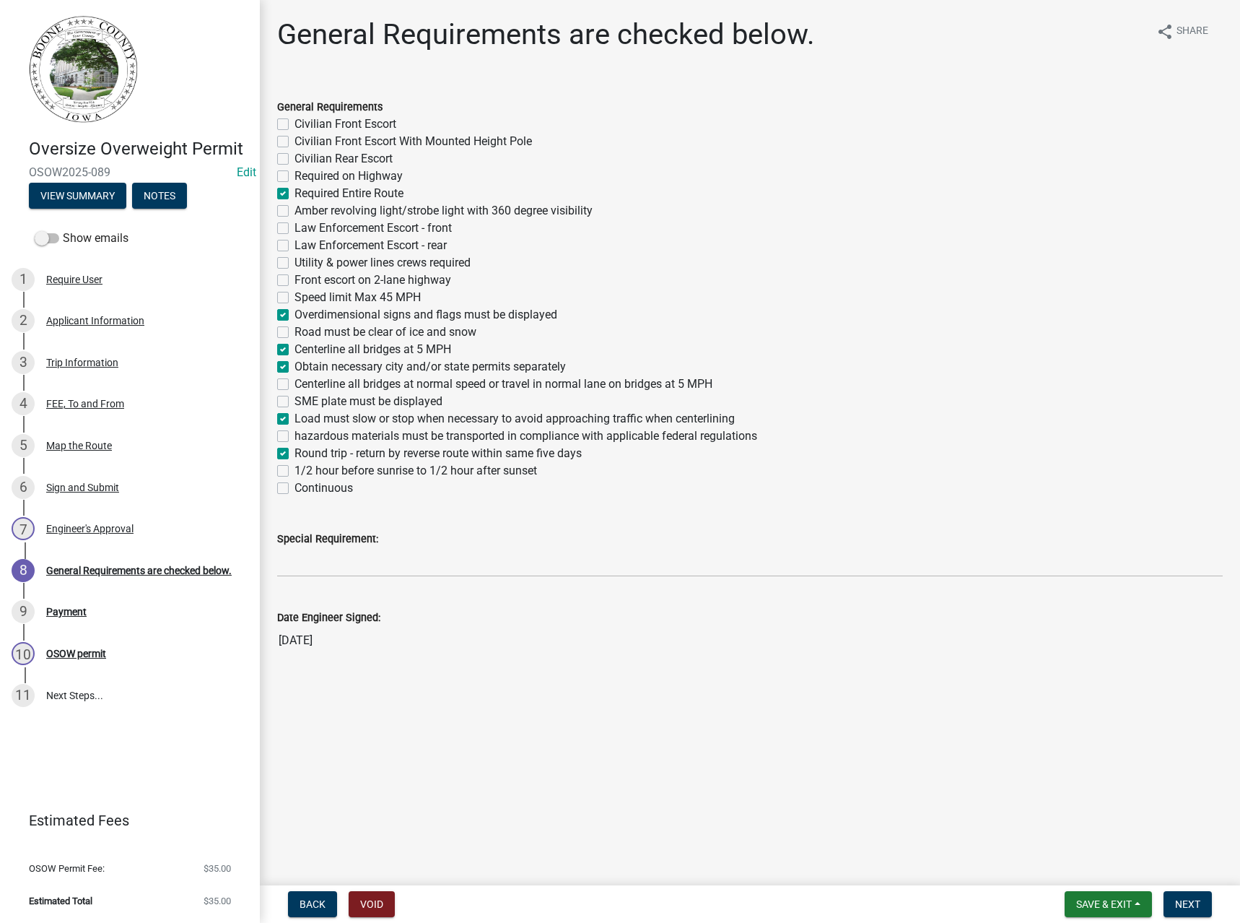
checkbox input "false"
checkbox input "true"
checkbox input "false"
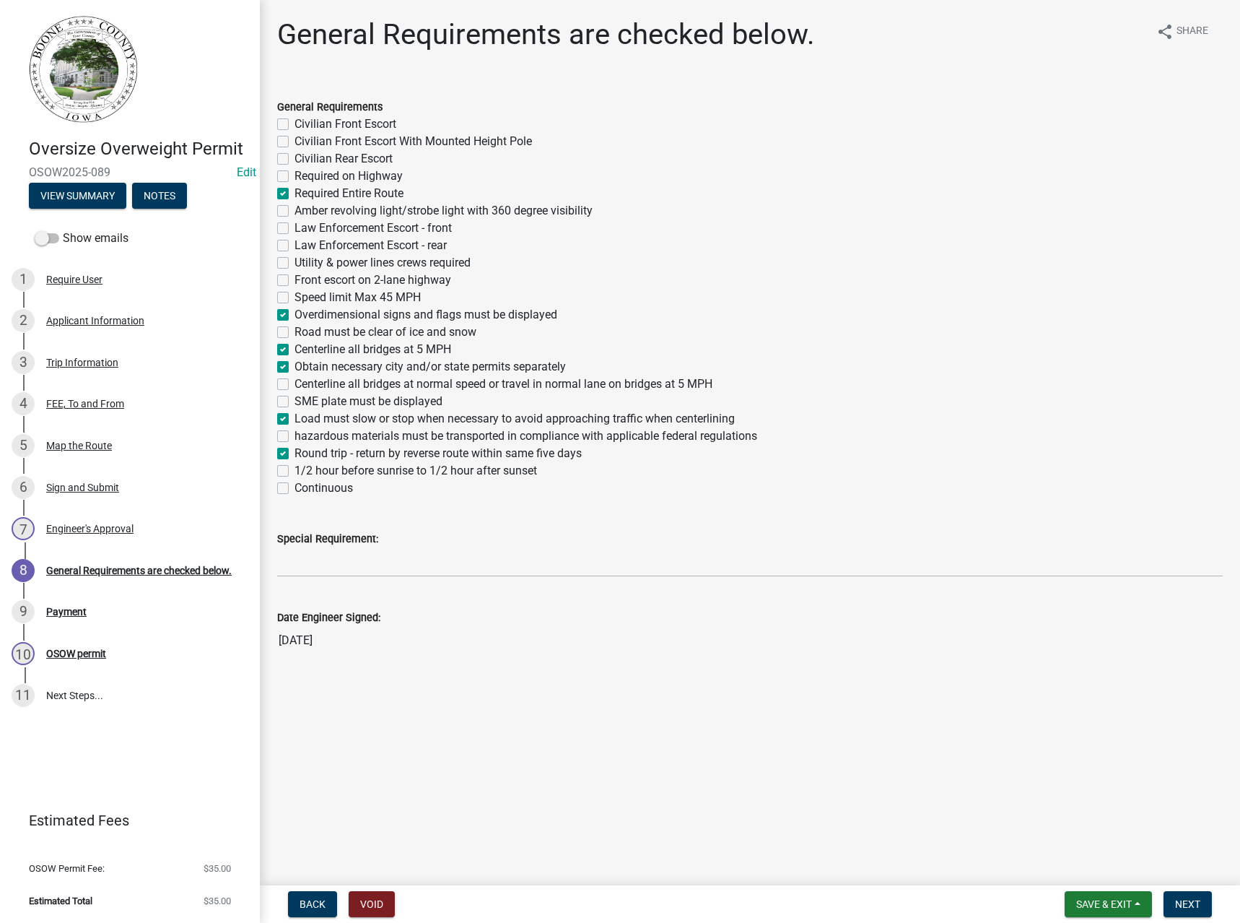
checkbox input "false"
checkbox input "true"
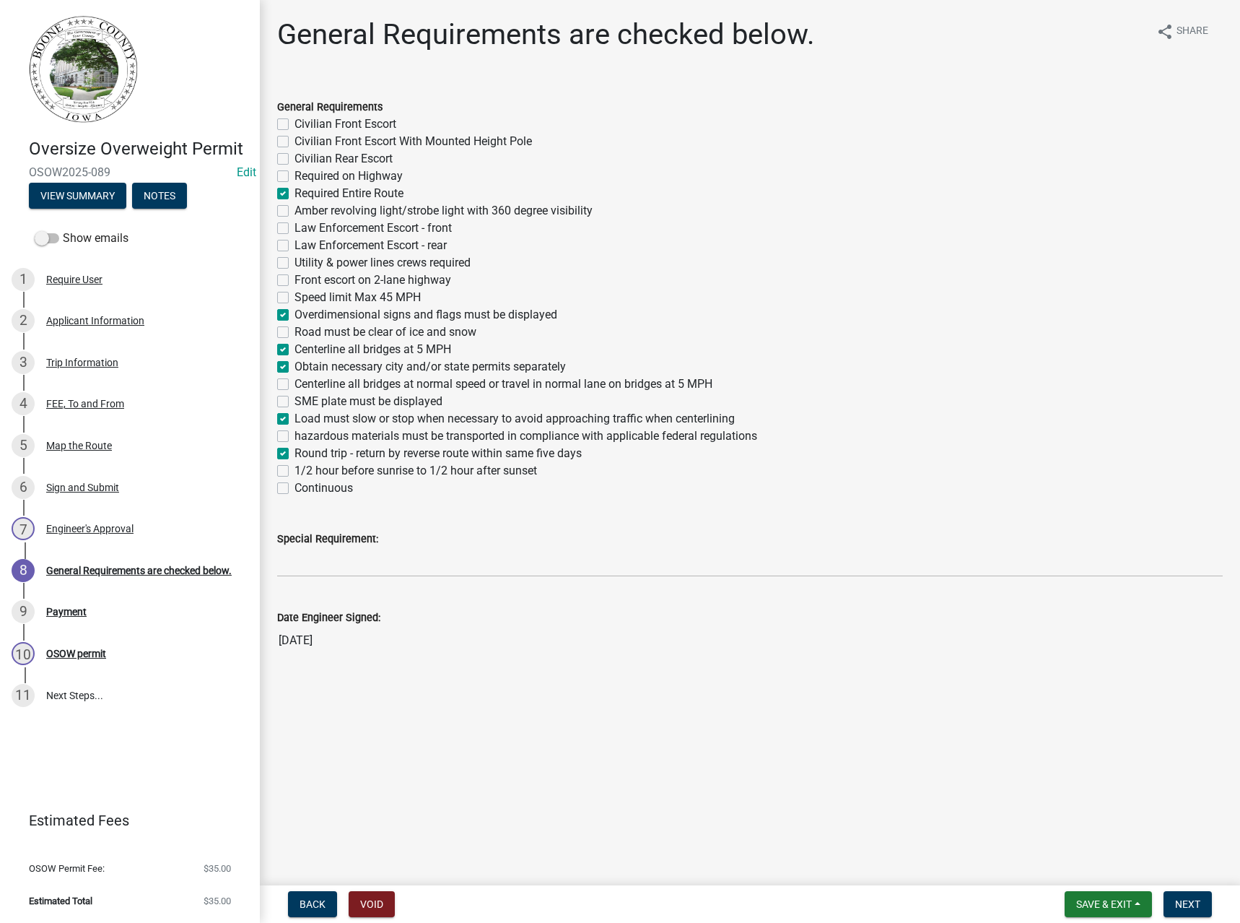
checkbox input "false"
checkbox input "true"
checkbox input "false"
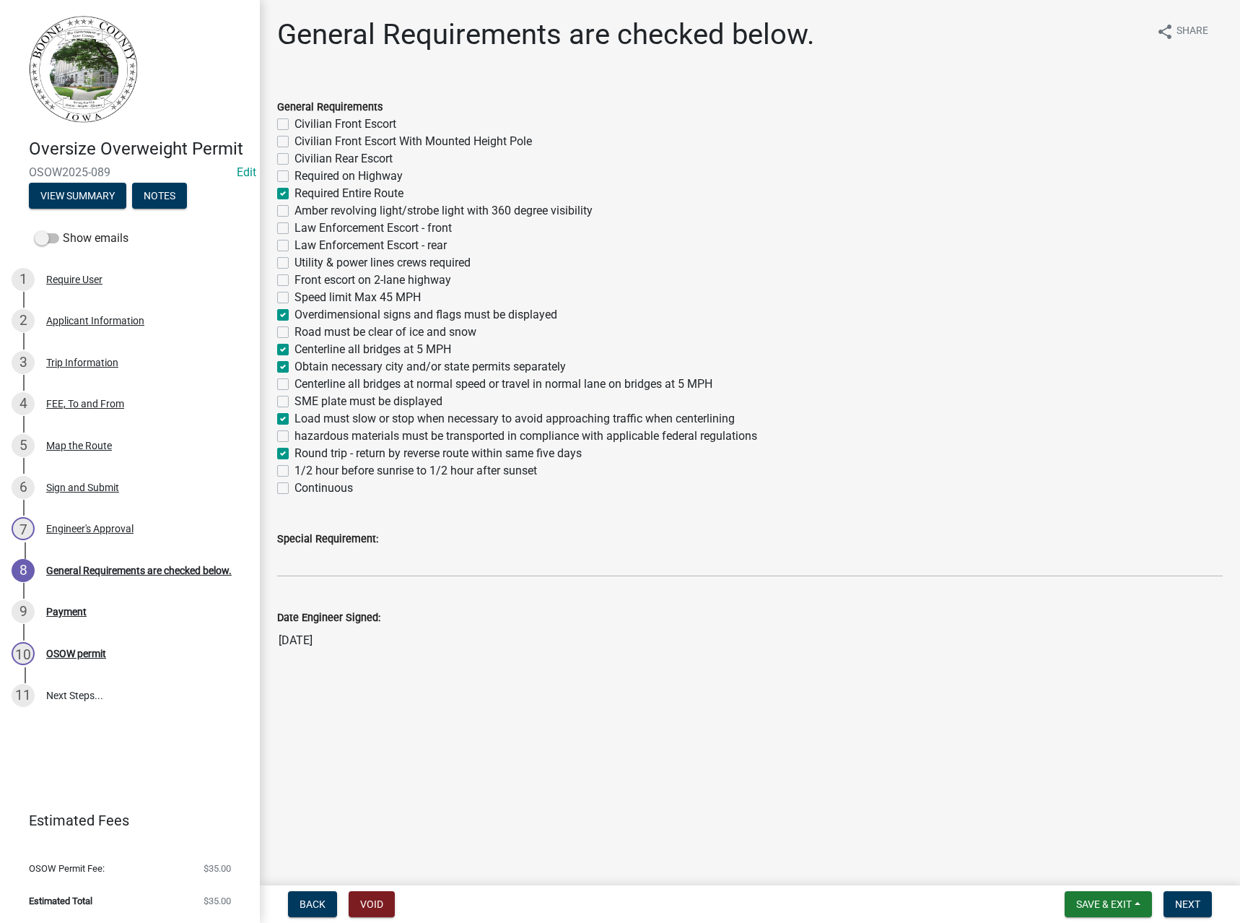
checkbox input "true"
checkbox input "false"
checkbox input "true"
checkbox input "false"
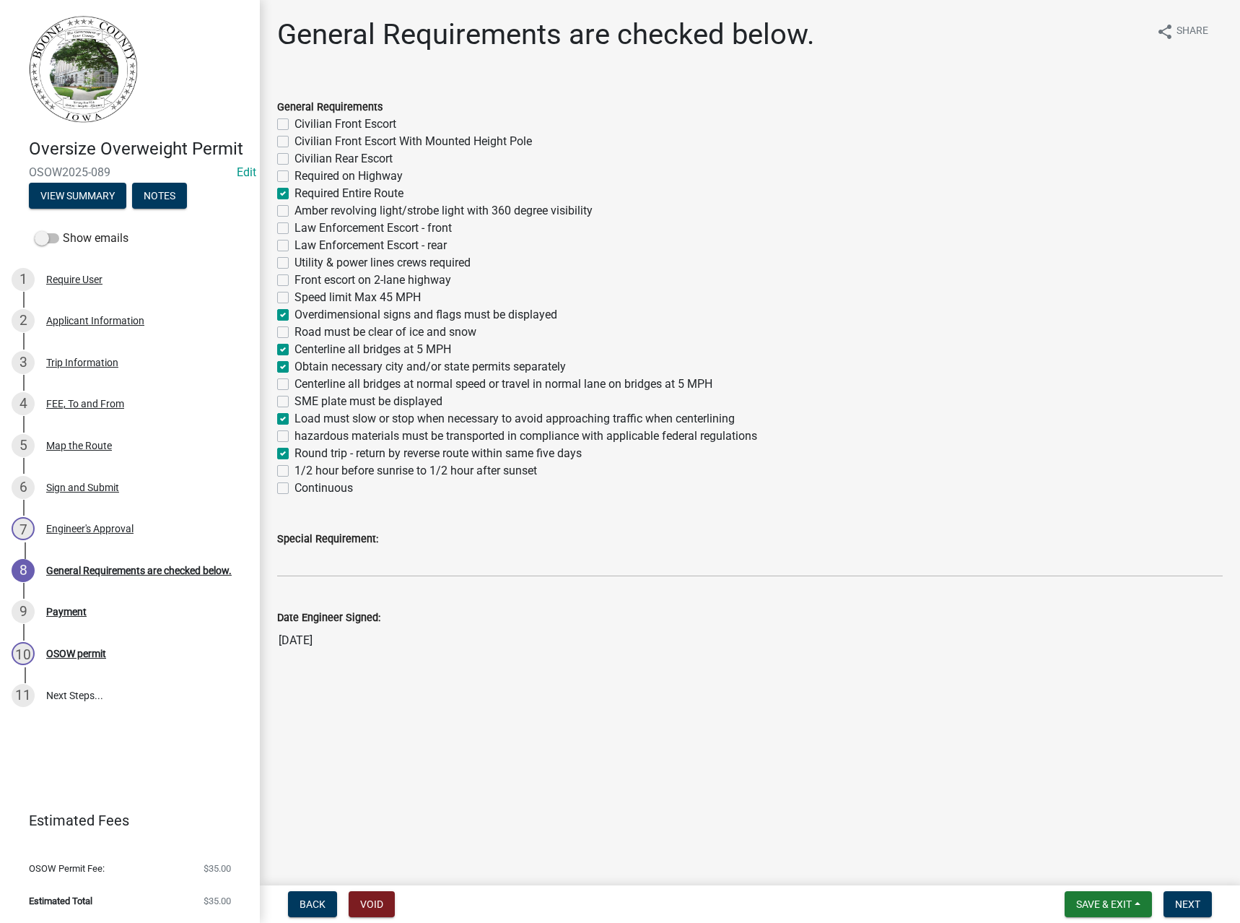
click at [307, 469] on label "1/2 hour before sunrise to 1/2 hour after sunset" at bounding box center [416, 470] width 243 height 17
click at [304, 469] on input "1/2 hour before sunrise to 1/2 hour after sunset" at bounding box center [299, 466] width 9 height 9
checkbox input "true"
checkbox input "false"
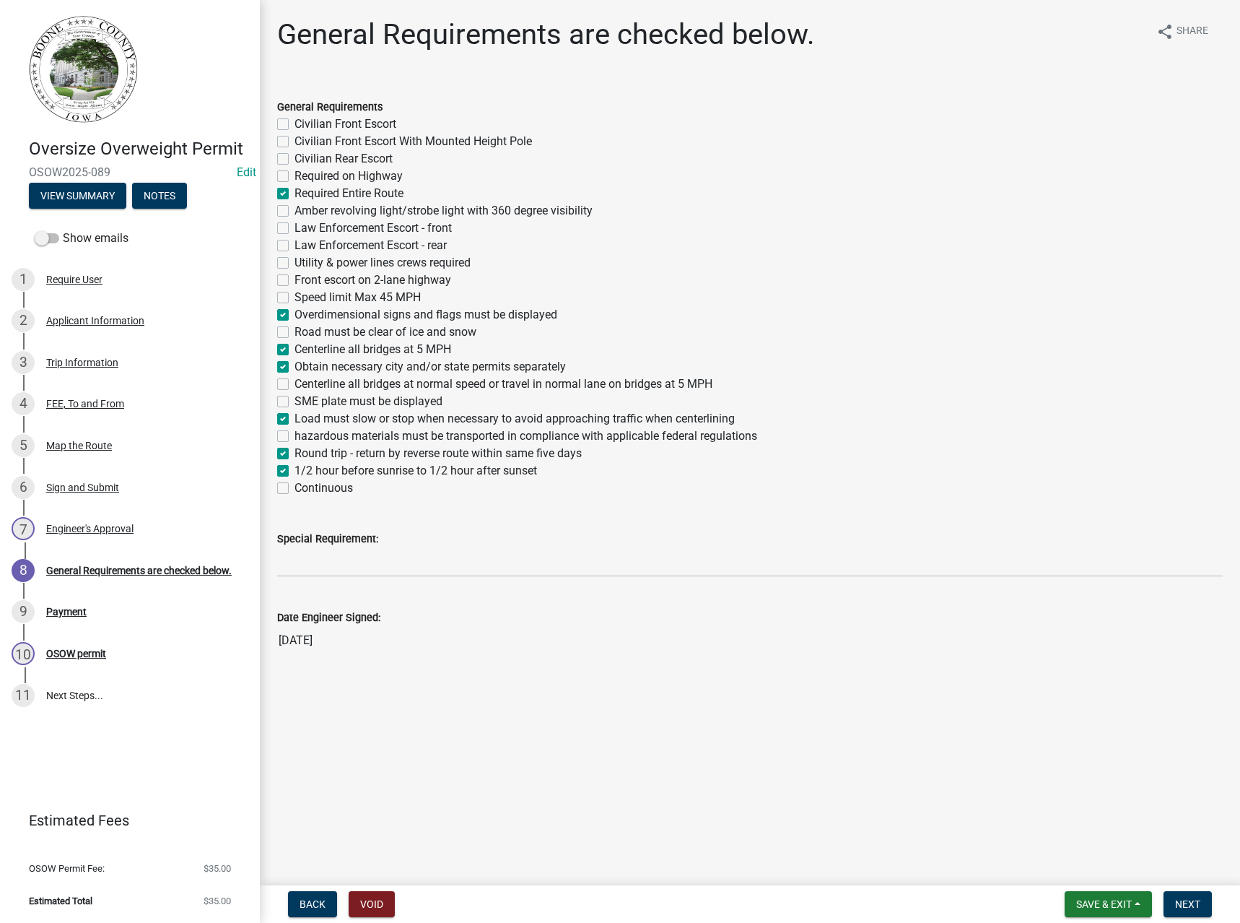
checkbox input "false"
checkbox input "true"
checkbox input "false"
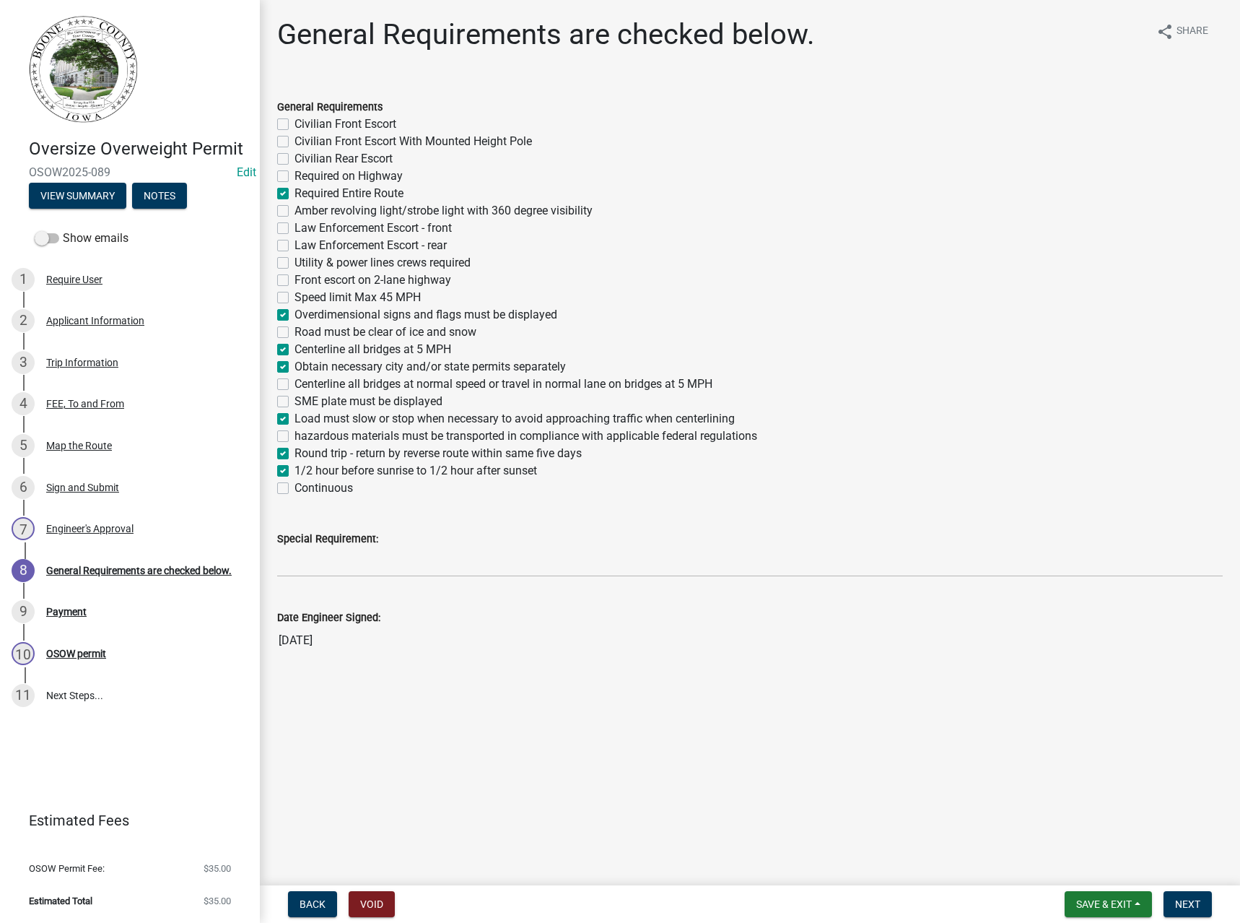
checkbox input "false"
checkbox input "true"
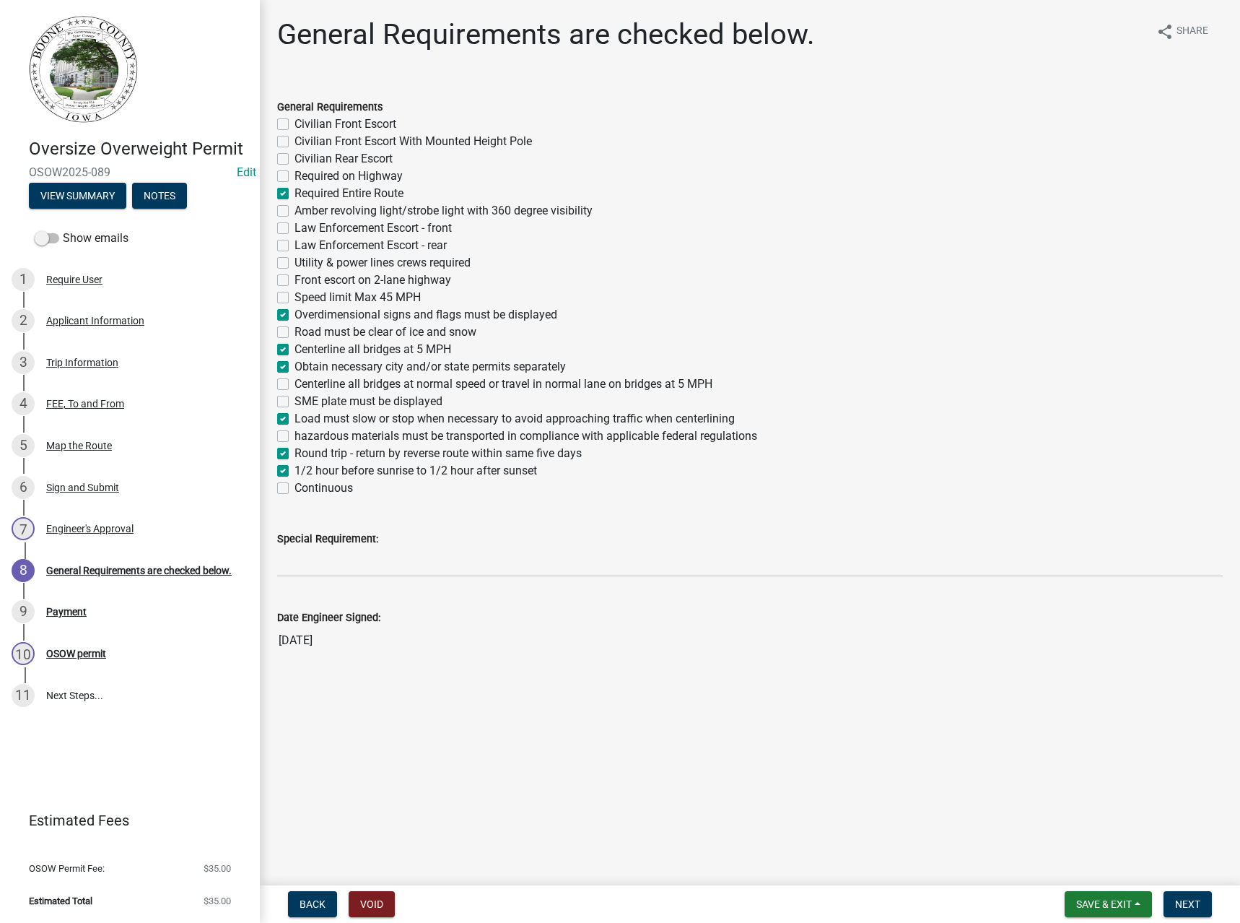
checkbox input "false"
checkbox input "true"
checkbox input "false"
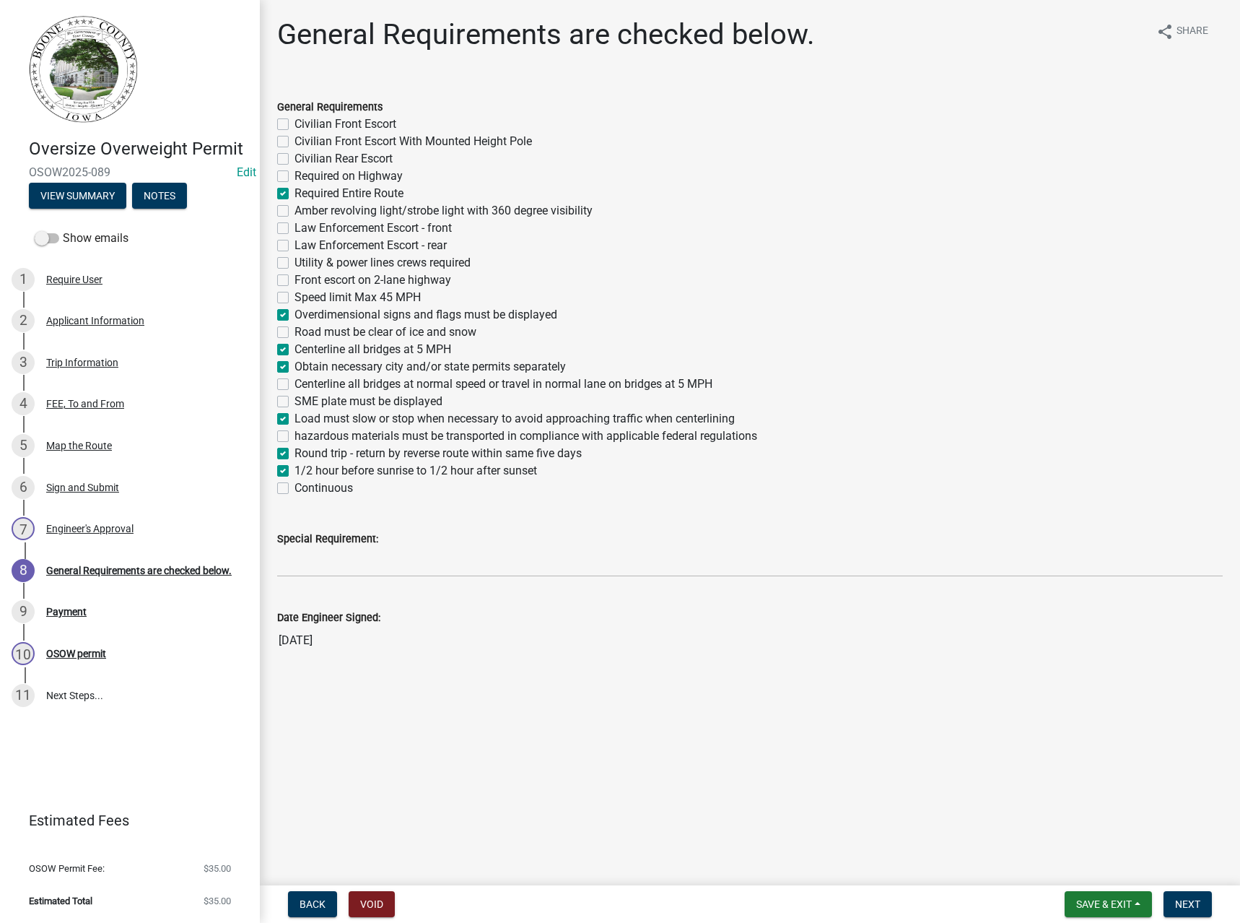
checkbox input "true"
checkbox input "false"
checkbox input "true"
checkbox input "false"
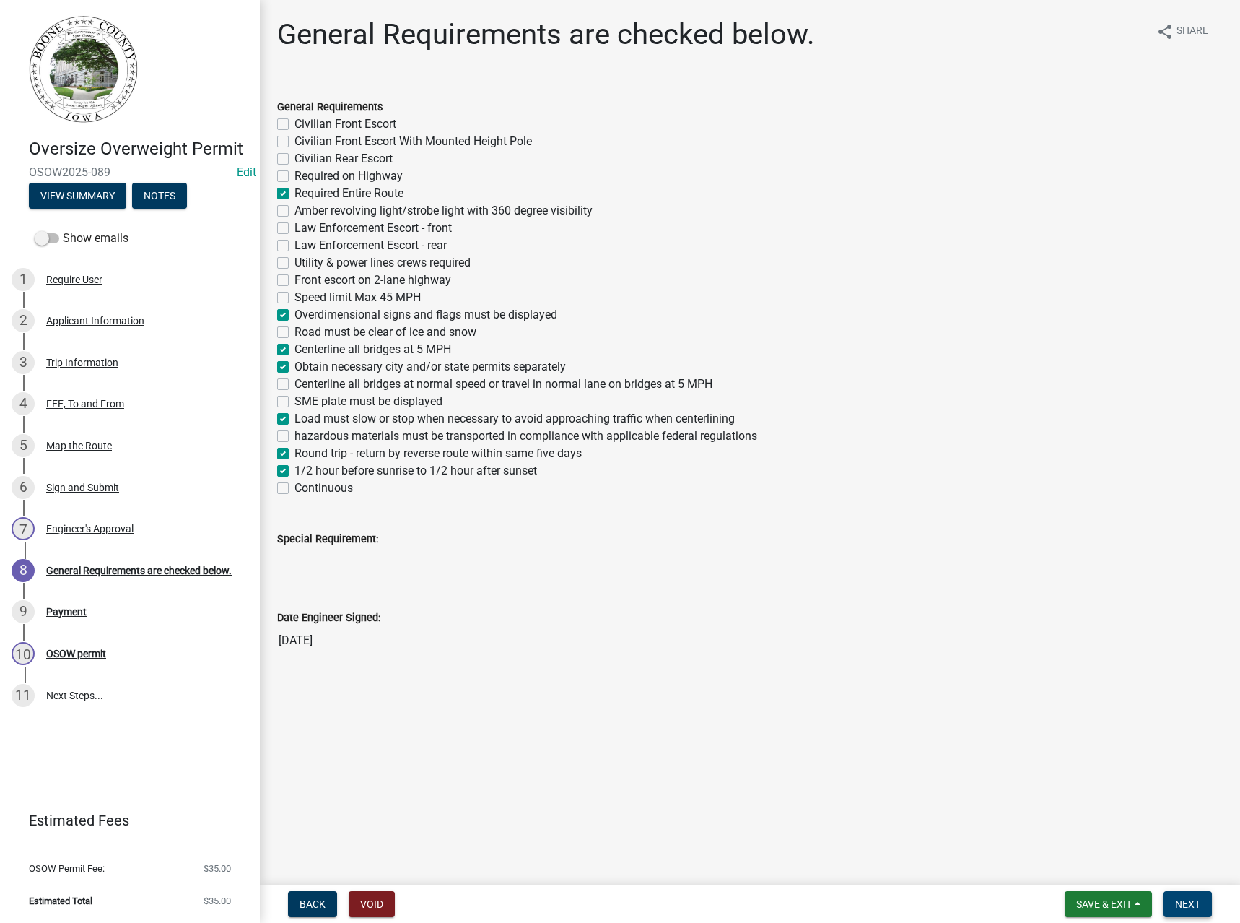
click at [1185, 902] on span "Next" at bounding box center [1187, 904] width 25 height 12
